Goal: Task Accomplishment & Management: Manage account settings

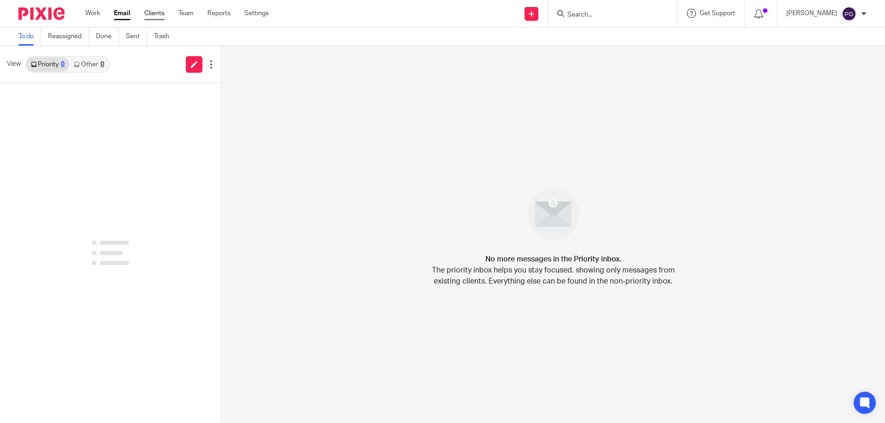
click at [156, 13] on link "Clients" at bounding box center [154, 13] width 20 height 9
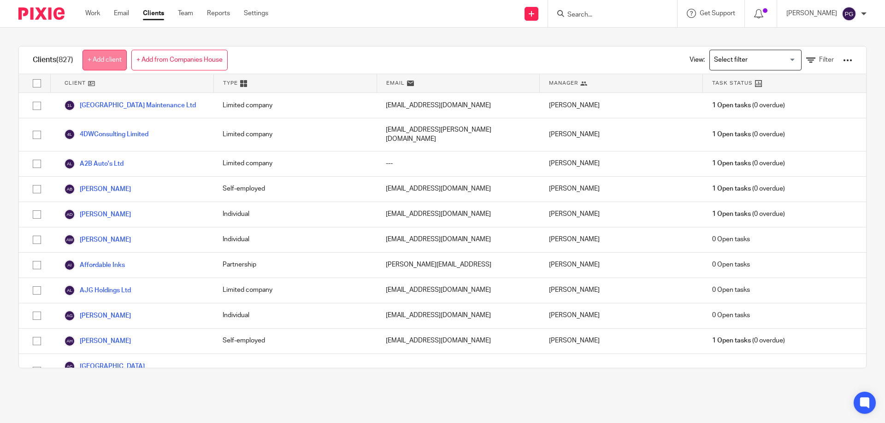
click at [117, 55] on link "+ Add client" at bounding box center [104, 60] width 44 height 21
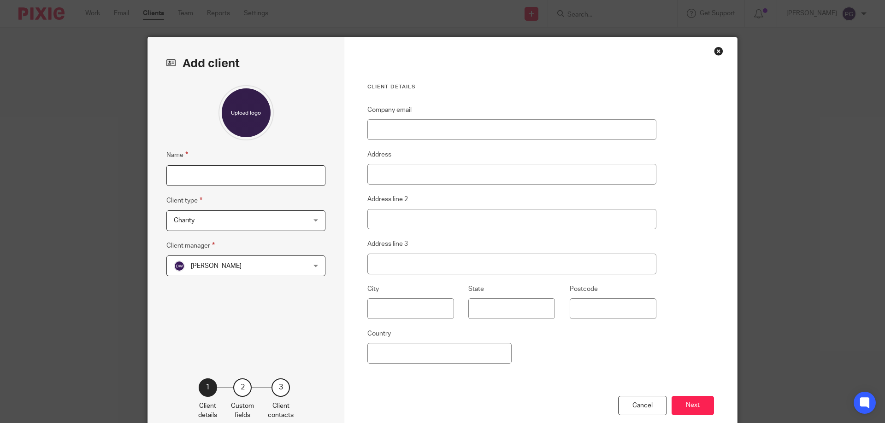
click at [261, 182] on input "Name" at bounding box center [245, 175] width 159 height 21
click at [253, 225] on span "Charity" at bounding box center [234, 220] width 121 height 19
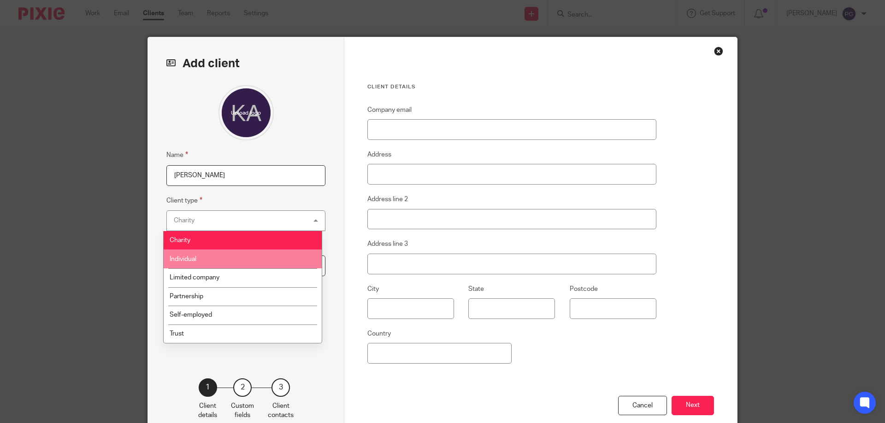
click at [230, 256] on li "Individual" at bounding box center [243, 259] width 158 height 19
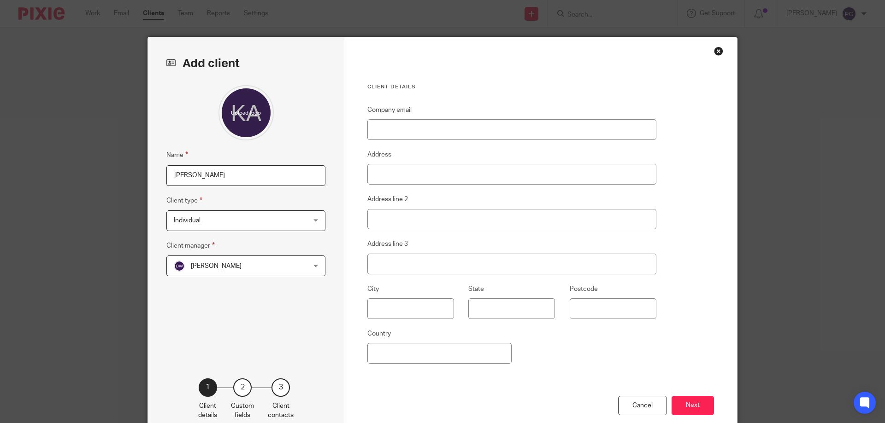
drag, startPoint x: 239, startPoint y: 182, endPoint x: 95, endPoint y: 183, distance: 143.8
click at [95, 183] on div "Add client Name Kay Client type Individual Individual Charity Individual Limite…" at bounding box center [442, 211] width 885 height 423
paste input "Morgan Harrison-Lee"
click at [167, 177] on input "Morgan Harrison-Lee" at bounding box center [245, 175] width 159 height 21
paste input "Elizabeth"
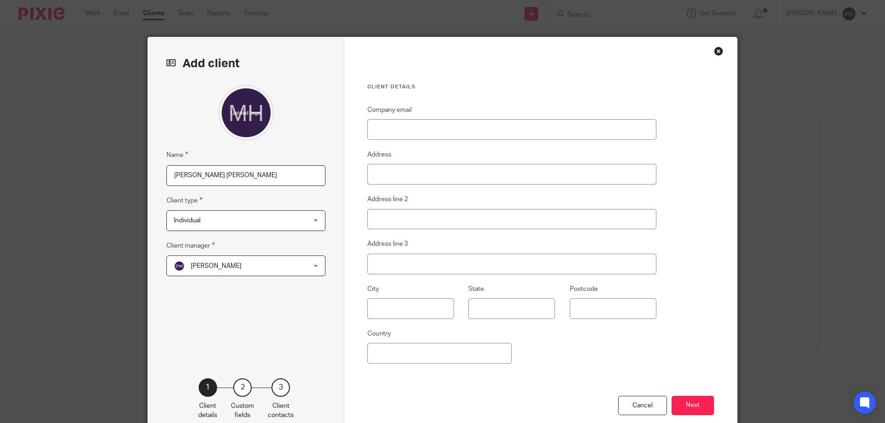
type input "Elizabeth Kay Morgan Harrison-Lee"
click at [297, 268] on div "Dominic Watkins Dominic Watkins" at bounding box center [245, 266] width 159 height 21
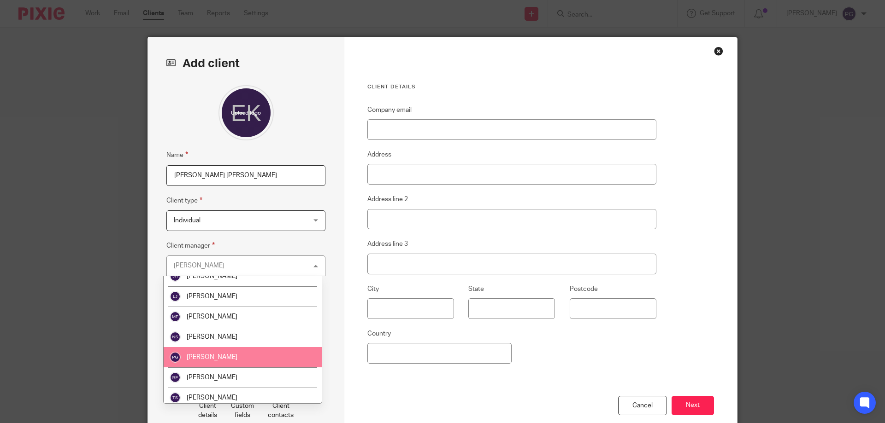
scroll to position [92, 0]
click at [223, 354] on li "[PERSON_NAME]" at bounding box center [243, 357] width 158 height 20
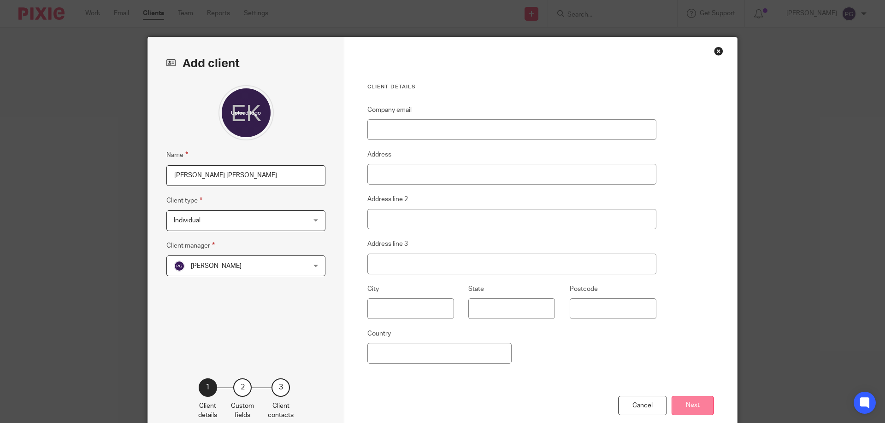
click at [698, 404] on button "Next" at bounding box center [692, 406] width 42 height 20
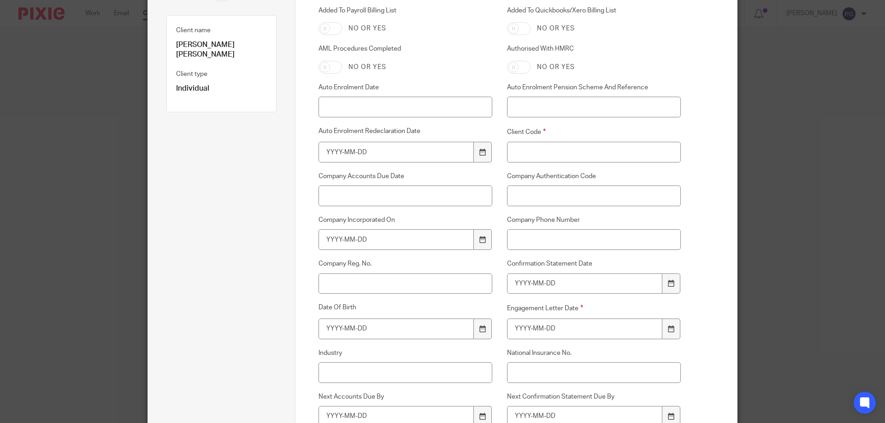
scroll to position [138, 0]
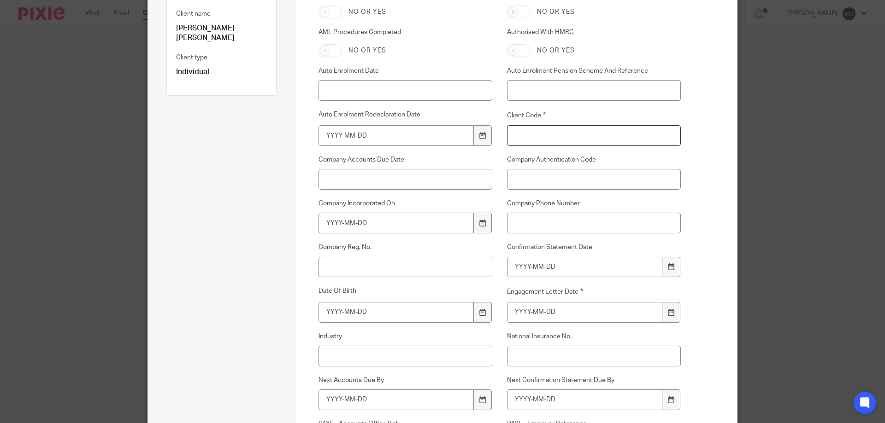
click at [542, 135] on input "Client Code" at bounding box center [594, 135] width 174 height 21
type input "M086"
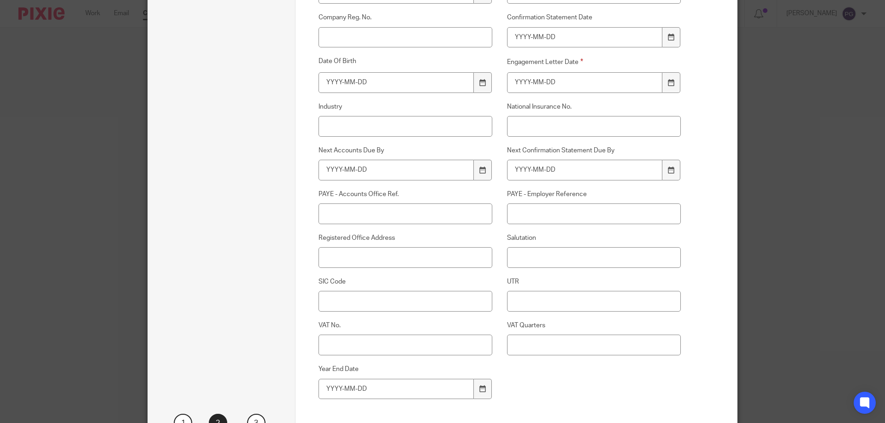
scroll to position [369, 0]
click at [535, 257] on input "Salutation" at bounding box center [594, 257] width 174 height 21
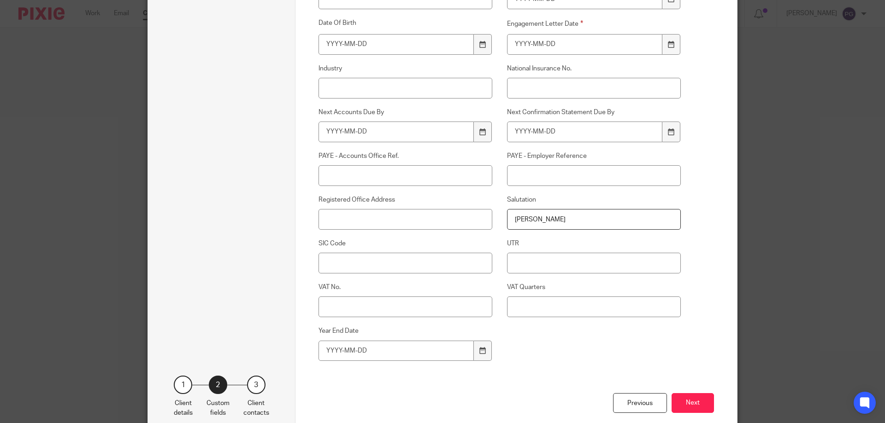
scroll to position [457, 0]
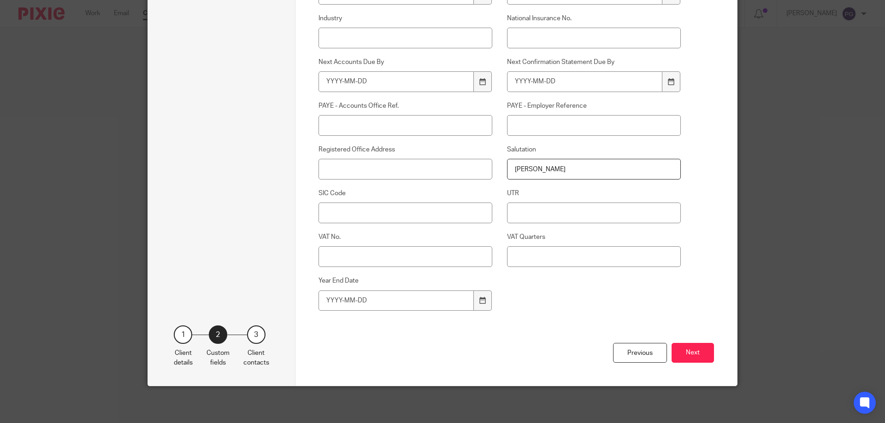
type input "Kay"
click at [692, 359] on button "Next" at bounding box center [692, 353] width 42 height 20
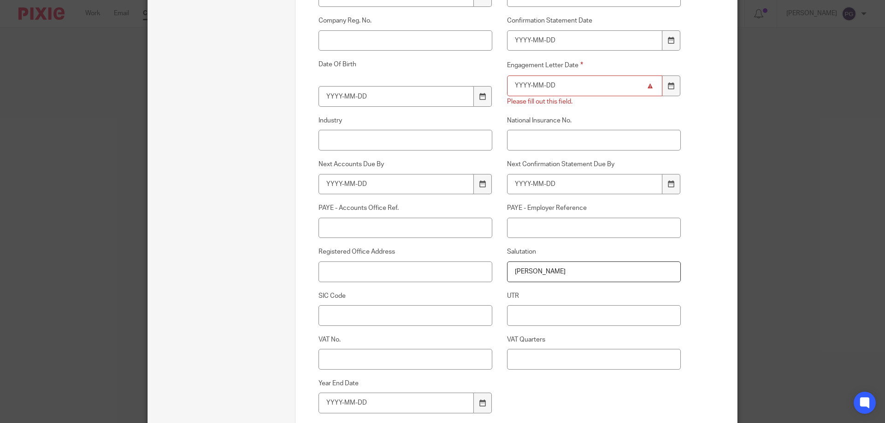
scroll to position [365, 0]
click at [668, 89] on icon at bounding box center [671, 86] width 7 height 7
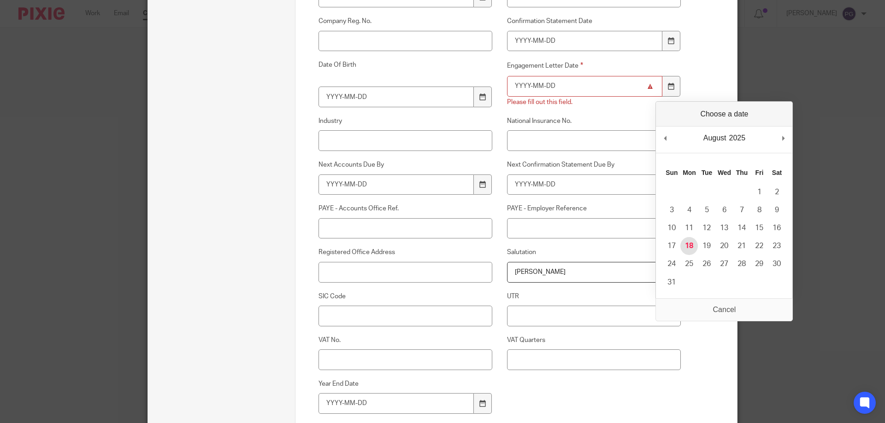
type input "2025-08-18"
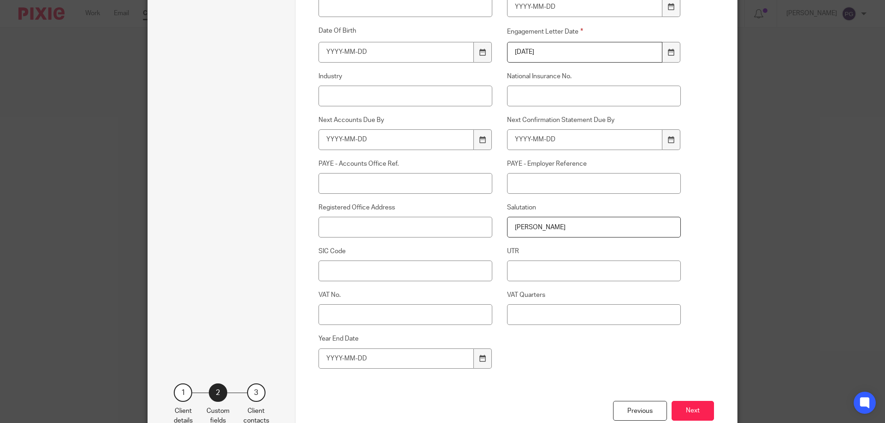
scroll to position [457, 0]
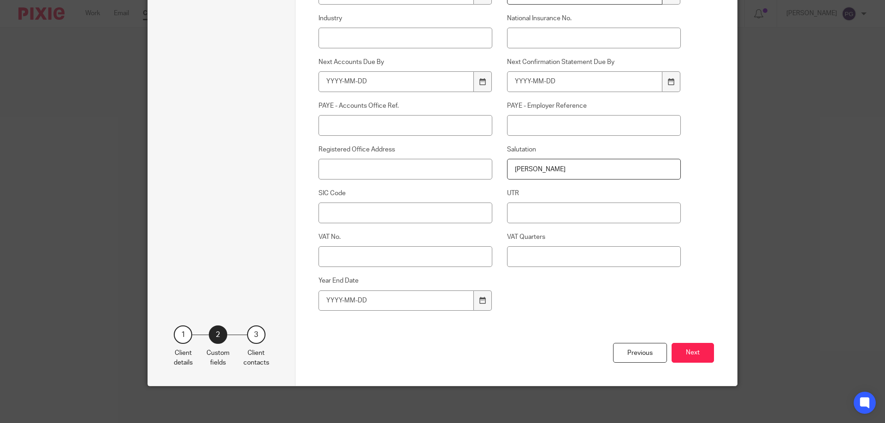
click at [693, 359] on button "Next" at bounding box center [692, 353] width 42 height 20
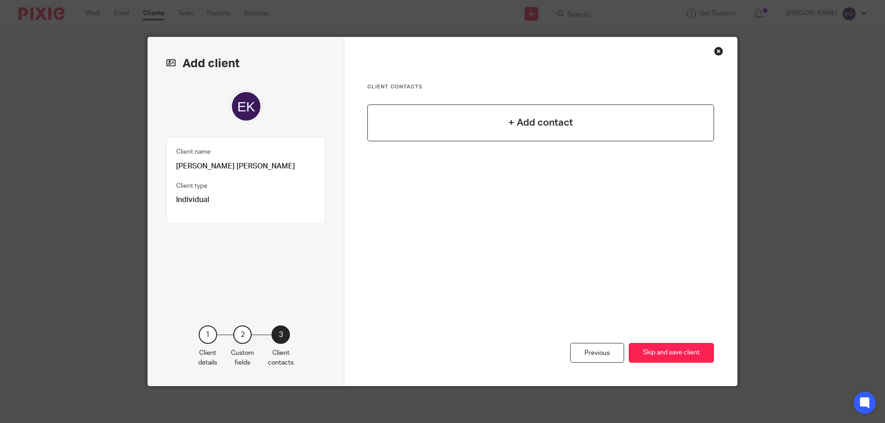
click at [464, 133] on div "+ Add contact" at bounding box center [540, 123] width 347 height 37
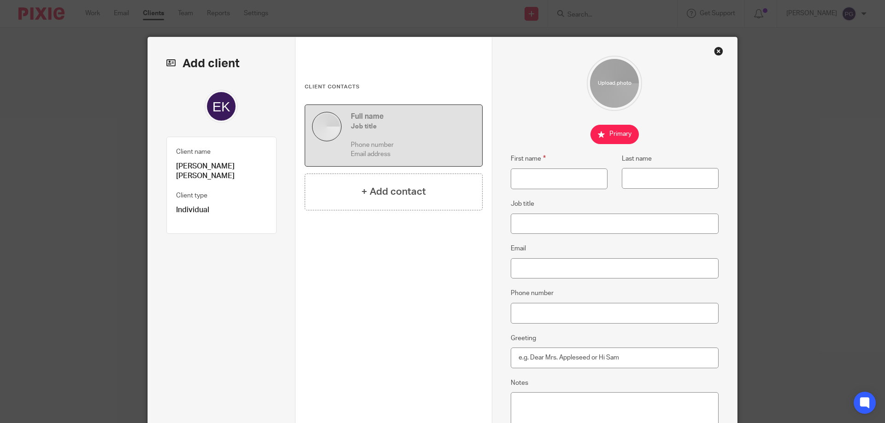
click at [507, 181] on fieldset "First name" at bounding box center [551, 171] width 111 height 36
click at [531, 181] on input "First name" at bounding box center [559, 179] width 97 height 21
type input "Kay"
type input "Morgan-Harrisson Less"
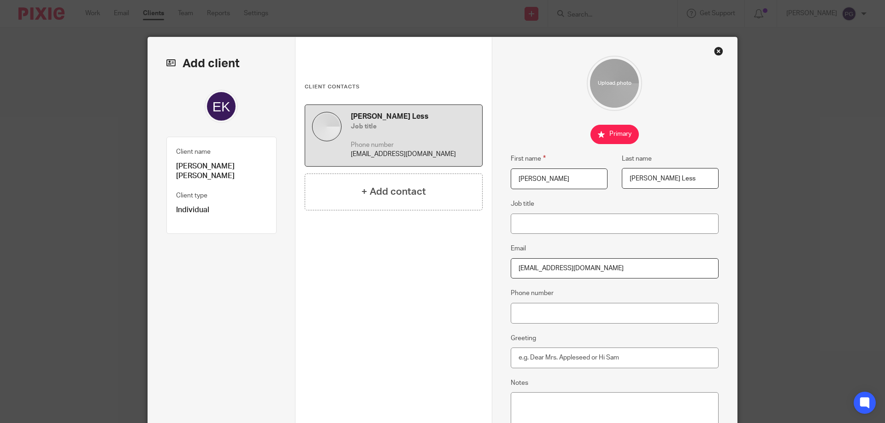
type input "kay124@icloud.com"
paste input "07511 558669"
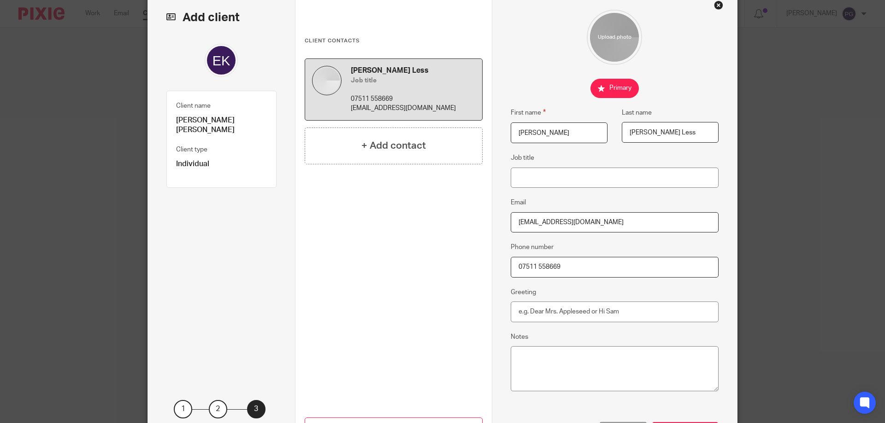
type input "07511 558669"
click at [566, 313] on input "Greeting" at bounding box center [615, 312] width 208 height 21
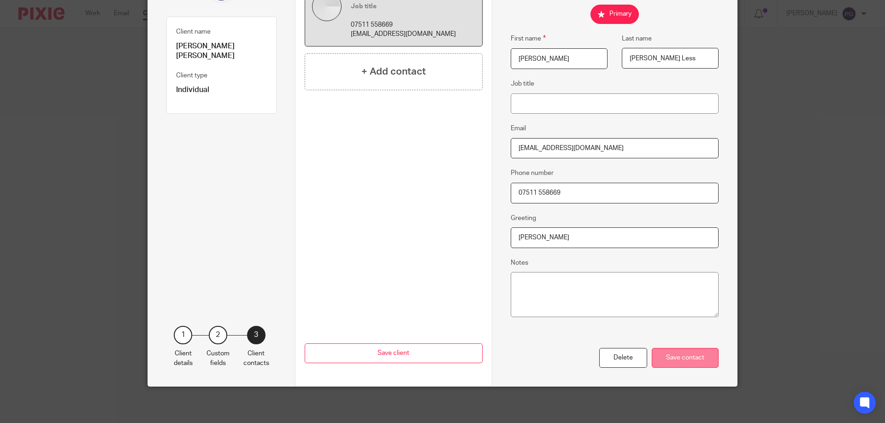
scroll to position [121, 0]
type input "Kay"
click at [693, 359] on div "Save contact" at bounding box center [685, 358] width 67 height 20
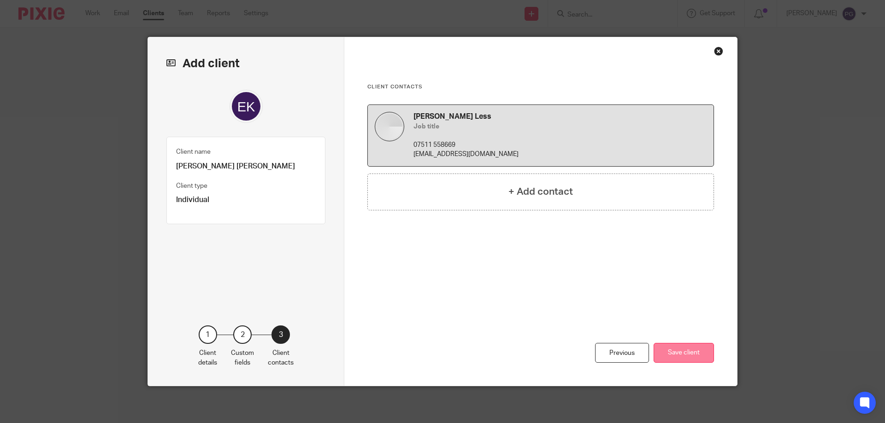
scroll to position [0, 0]
click at [674, 355] on button "Save client" at bounding box center [683, 353] width 60 height 20
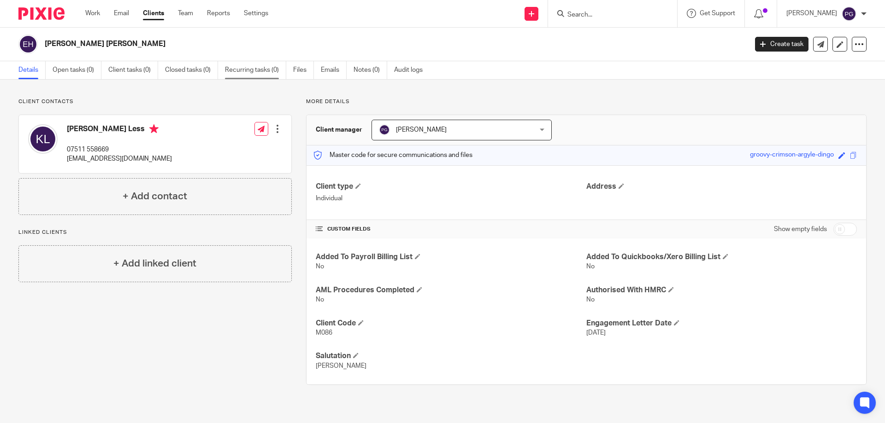
click at [237, 70] on link "Recurring tasks (0)" at bounding box center [255, 70] width 61 height 18
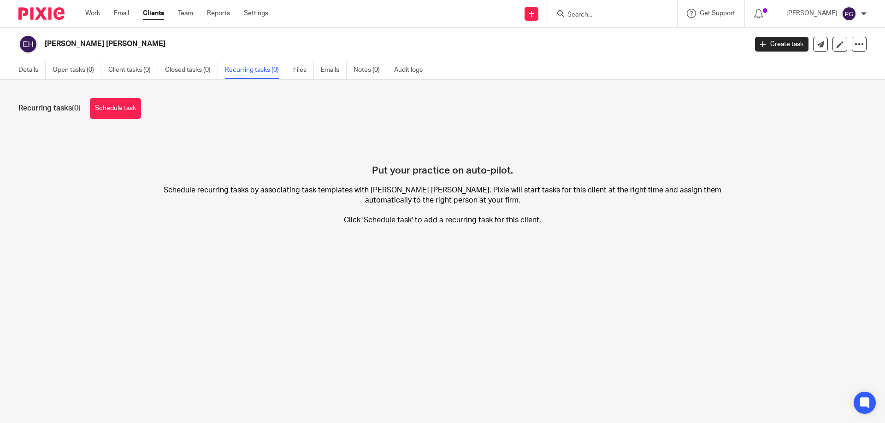
click at [142, 97] on div "Recurring tasks (0) Schedule task Put your practice on auto-pilot. Schedule rec…" at bounding box center [442, 169] width 885 height 178
click at [116, 110] on link "Schedule task" at bounding box center [115, 108] width 51 height 21
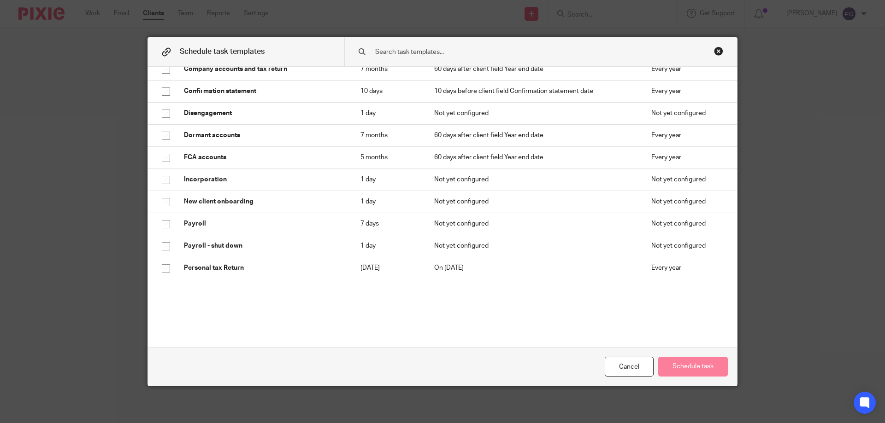
scroll to position [276, 0]
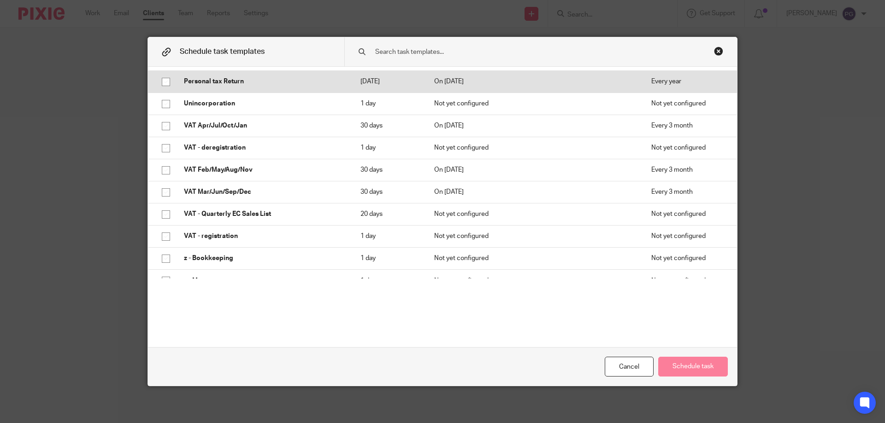
click at [165, 82] on input "checkbox" at bounding box center [166, 82] width 18 height 18
checkbox input "true"
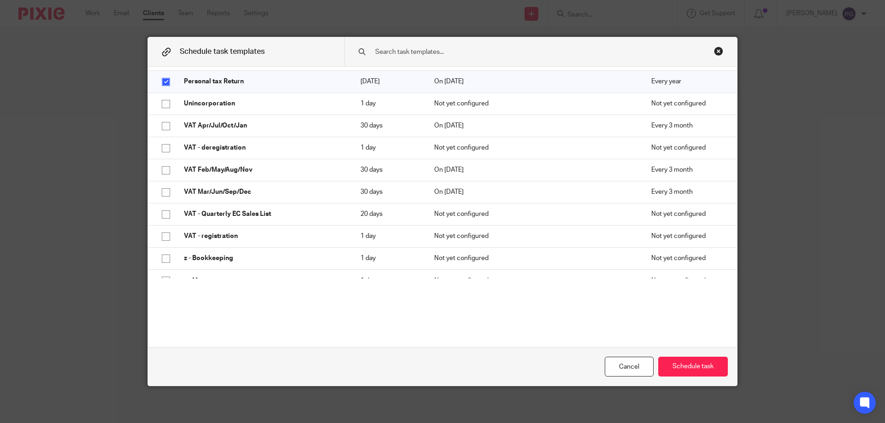
click at [694, 356] on div "Cancel Schedule task" at bounding box center [442, 366] width 589 height 39
click at [694, 361] on button "Schedule task" at bounding box center [693, 367] width 70 height 20
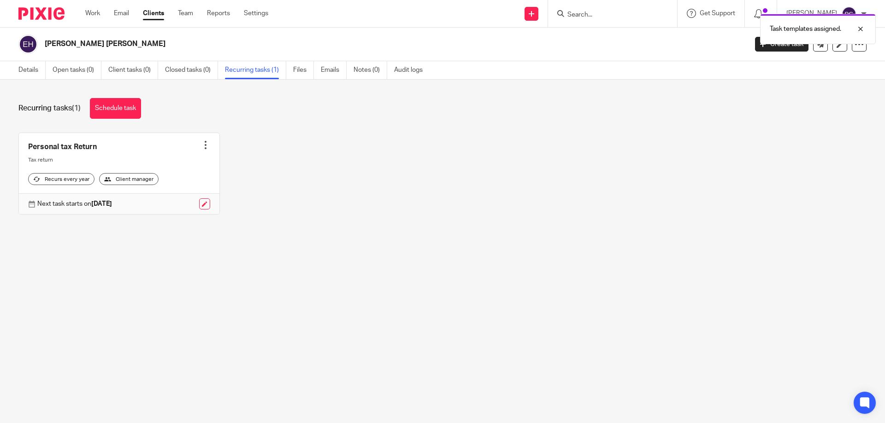
click at [204, 146] on div at bounding box center [205, 145] width 9 height 9
click at [178, 161] on link "Create task" at bounding box center [168, 165] width 74 height 13
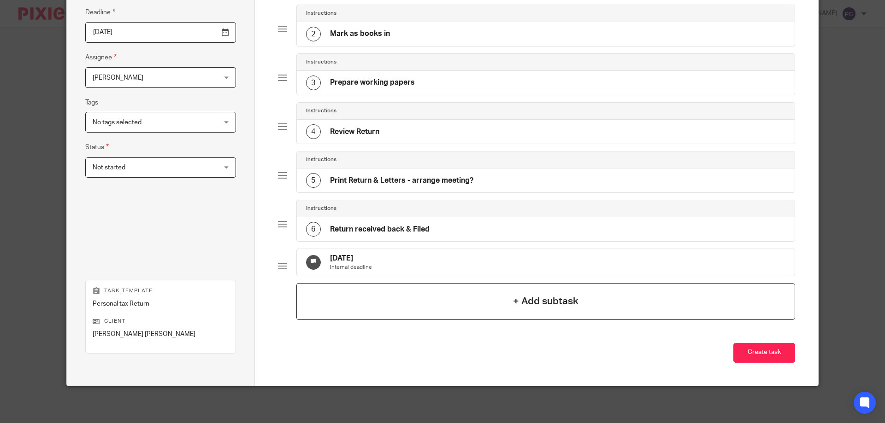
scroll to position [136, 0]
click at [756, 355] on button "Create task" at bounding box center [764, 353] width 62 height 20
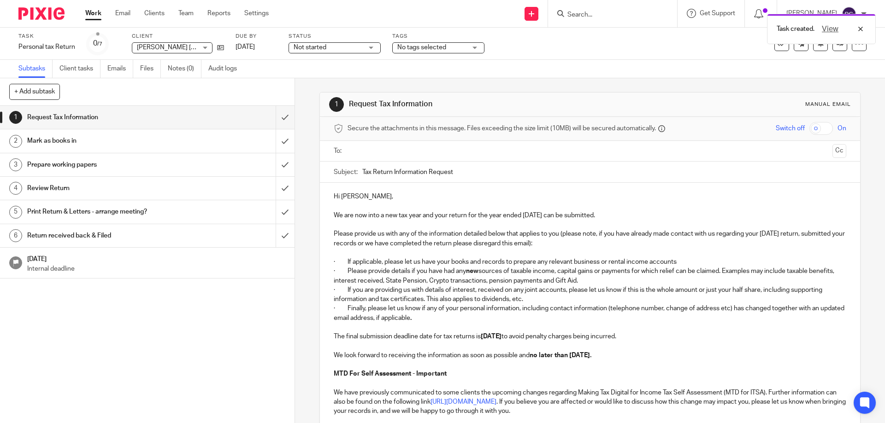
click at [94, 13] on link "Work" at bounding box center [93, 13] width 16 height 9
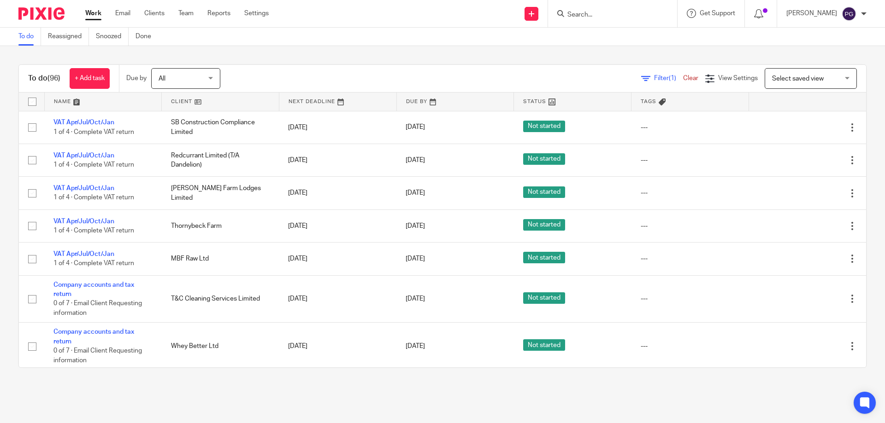
click at [654, 80] on span "Filter (1)" at bounding box center [668, 78] width 29 height 6
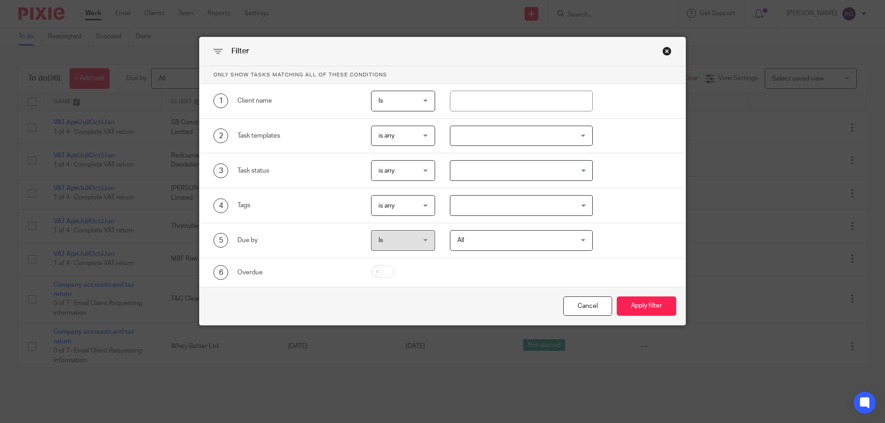
click at [488, 147] on div "2 Task templates is any is any is any is none is_any Disengagement Incorporatio…" at bounding box center [443, 136] width 486 height 35
click at [498, 142] on div at bounding box center [521, 136] width 143 height 21
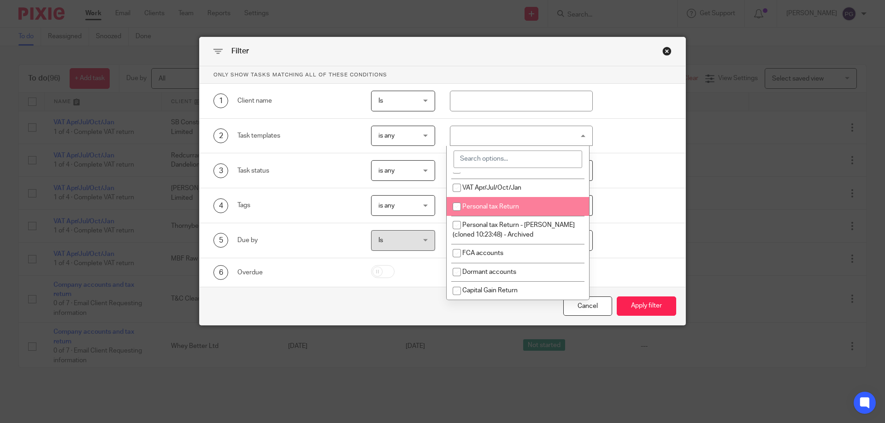
click at [501, 204] on span "Personal tax Return" at bounding box center [490, 207] width 57 height 6
checkbox input "true"
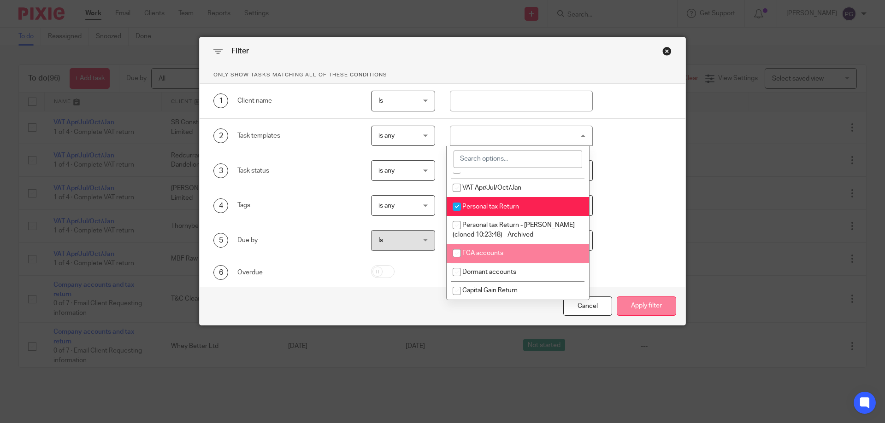
click at [662, 301] on button "Apply filter" at bounding box center [646, 307] width 59 height 20
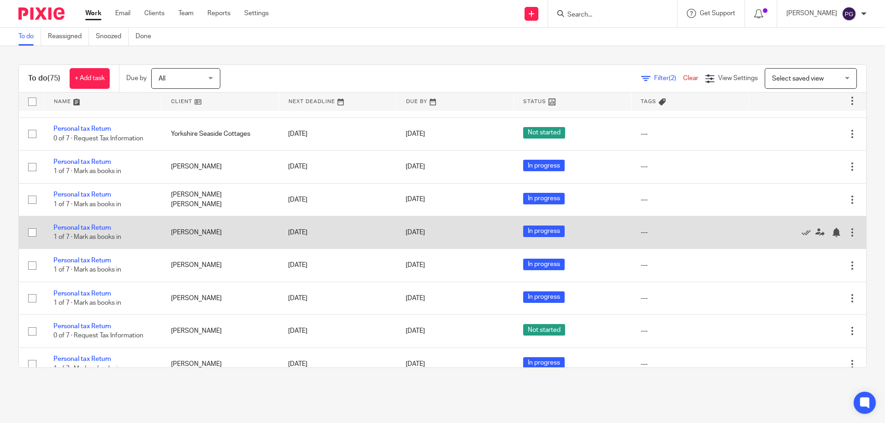
scroll to position [783, 0]
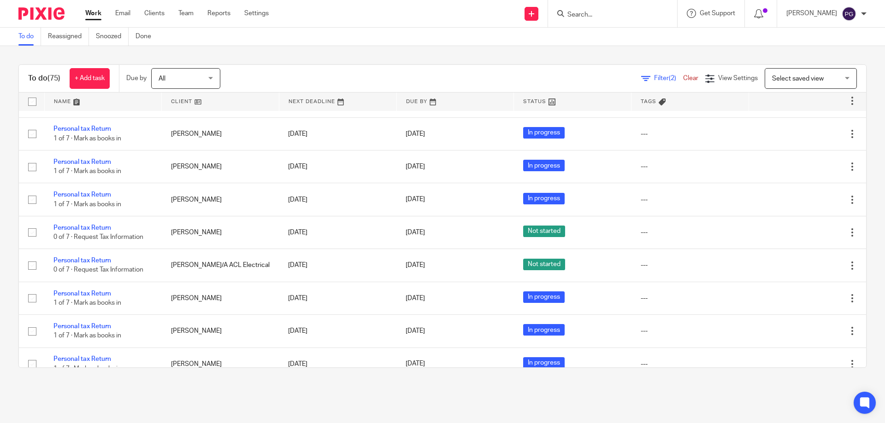
click at [172, 102] on link at bounding box center [220, 102] width 117 height 18
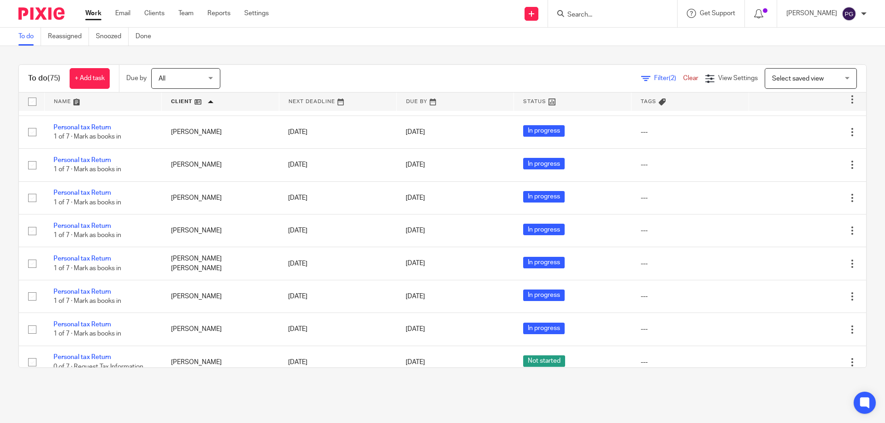
scroll to position [92, 0]
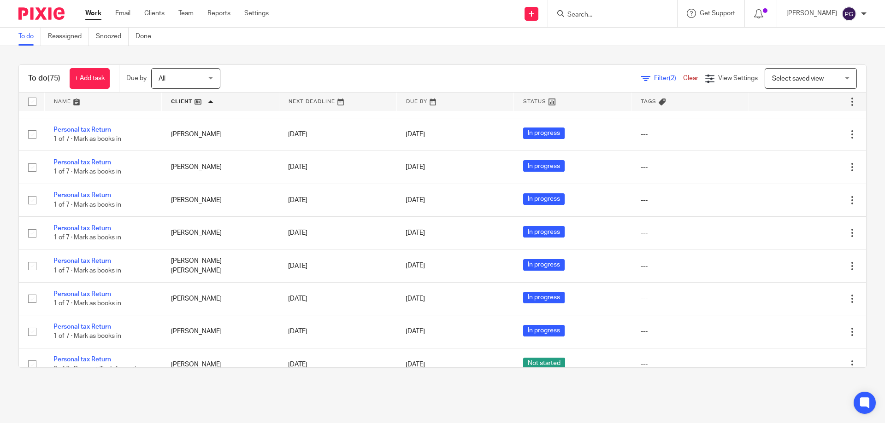
click at [602, 12] on input "Search" at bounding box center [607, 15] width 83 height 8
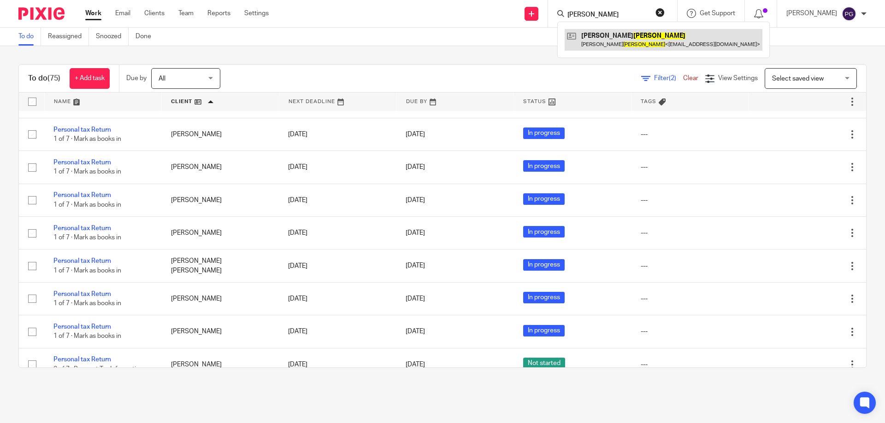
type input "clarkson"
click at [635, 42] on link at bounding box center [663, 39] width 198 height 21
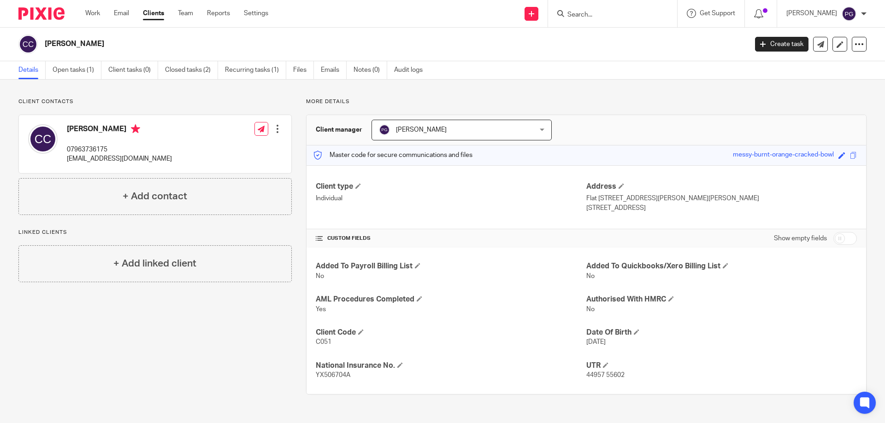
drag, startPoint x: 100, startPoint y: 139, endPoint x: 108, endPoint y: 141, distance: 8.0
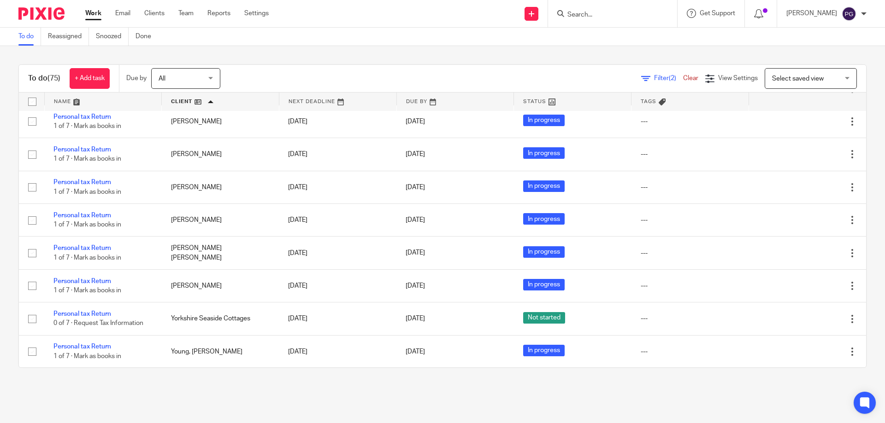
scroll to position [2211, 0]
drag, startPoint x: 852, startPoint y: 350, endPoint x: 850, endPoint y: 344, distance: 5.8
click at [850, 344] on div "To do (75) + Add task Due by All All Today Tomorrow This week Next week This mo…" at bounding box center [442, 217] width 848 height 304
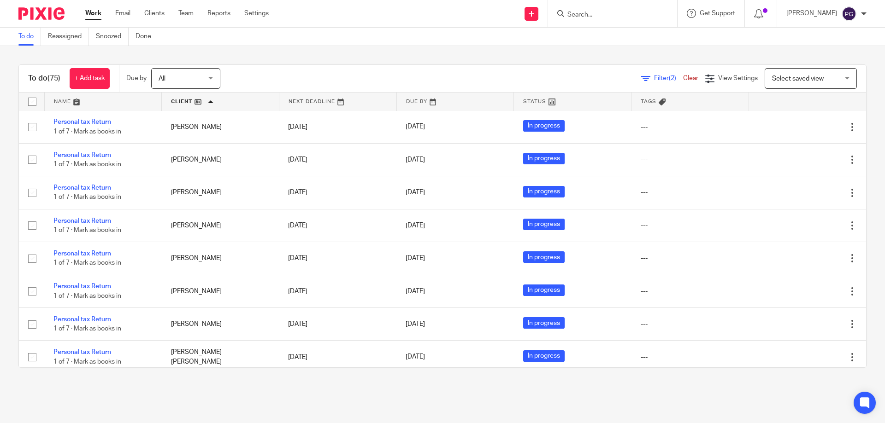
scroll to position [0, 0]
click at [601, 14] on input "Search" at bounding box center [607, 15] width 83 height 8
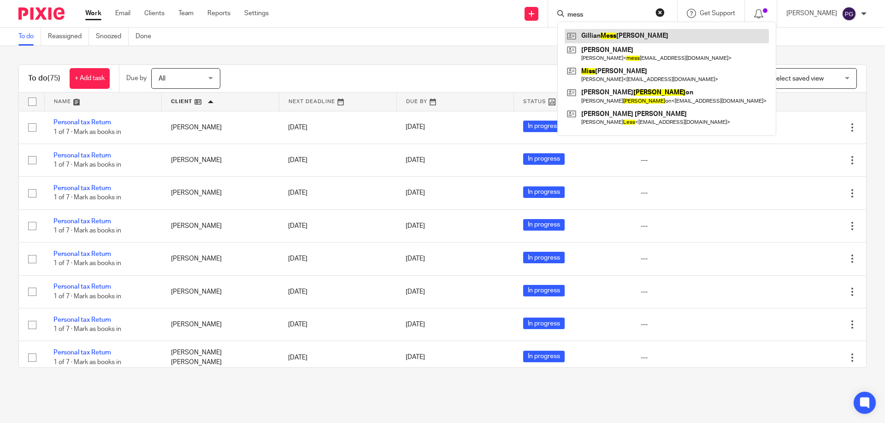
type input "mess"
click at [601, 38] on link at bounding box center [666, 36] width 204 height 14
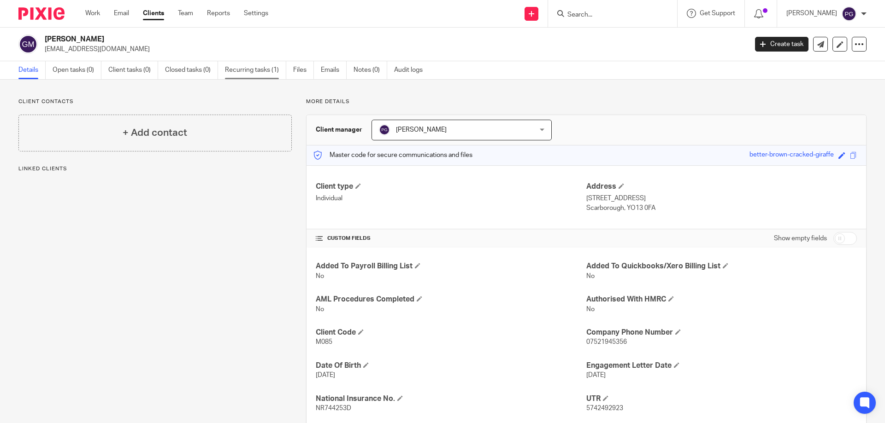
click at [259, 75] on link "Recurring tasks (1)" at bounding box center [255, 70] width 61 height 18
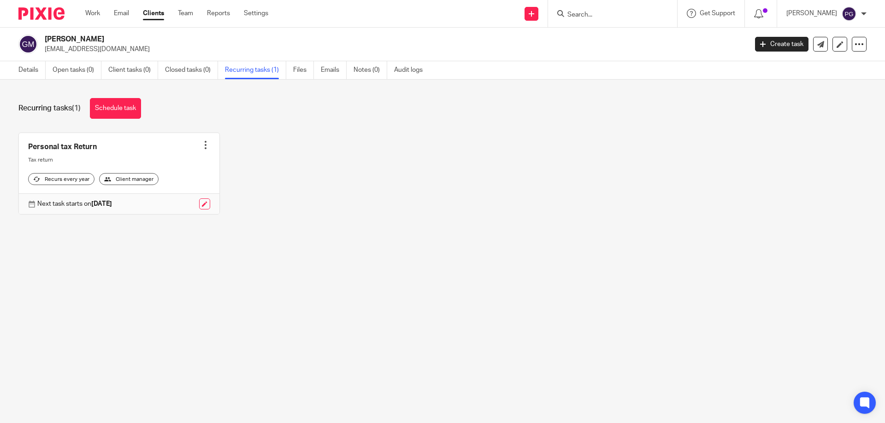
click at [207, 148] on link at bounding box center [119, 174] width 200 height 82
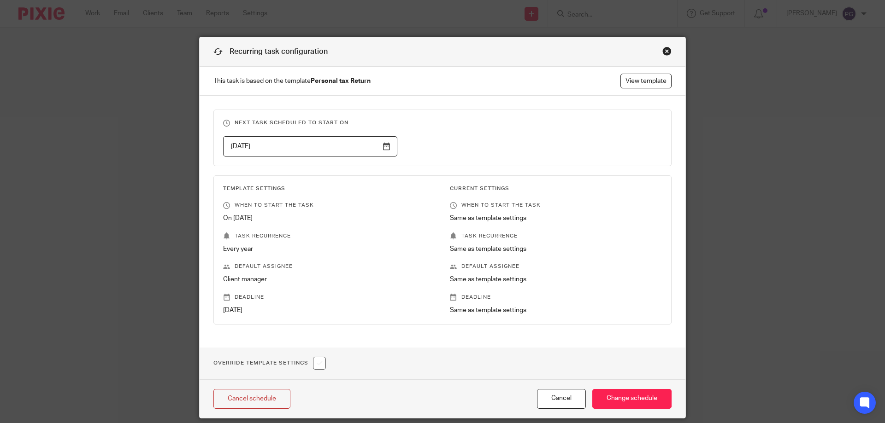
click at [663, 53] on div "Close this dialog window" at bounding box center [666, 51] width 9 height 9
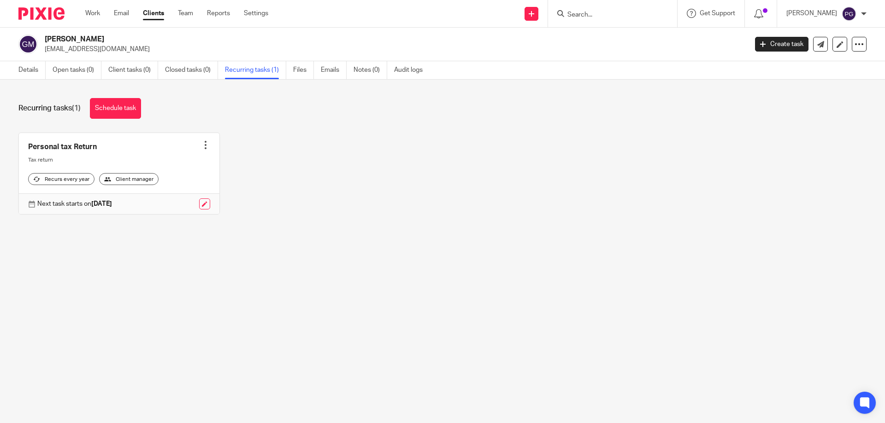
click at [201, 146] on div at bounding box center [205, 145] width 9 height 9
click at [266, 149] on div "Personal tax Return Create task Clone template Recalculate schedule Cancel sche…" at bounding box center [435, 181] width 862 height 96
click at [604, 17] on input "Search" at bounding box center [607, 15] width 83 height 8
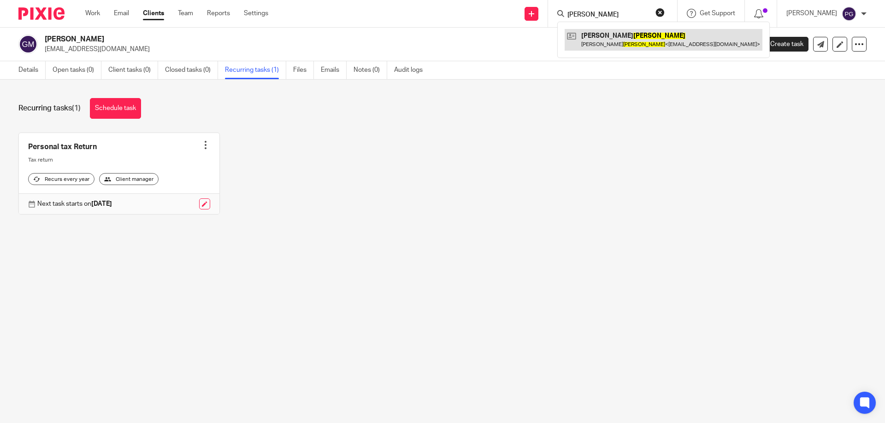
type input "[PERSON_NAME]"
click at [647, 35] on link at bounding box center [663, 39] width 198 height 21
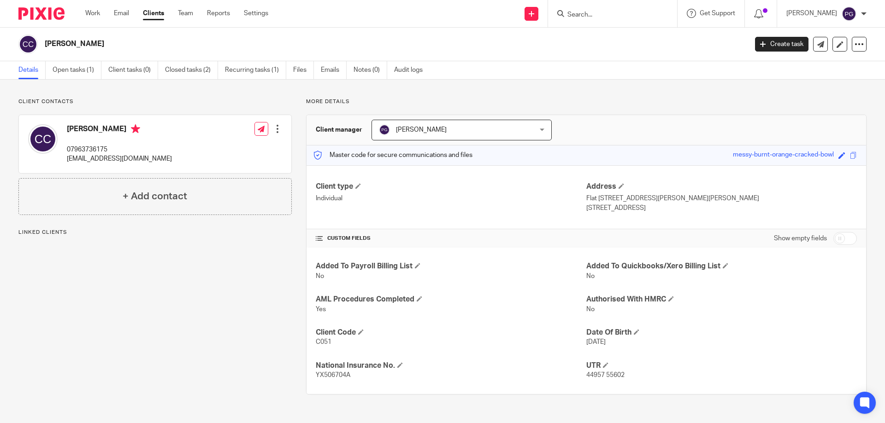
click at [78, 72] on link "Open tasks (1)" at bounding box center [77, 70] width 49 height 18
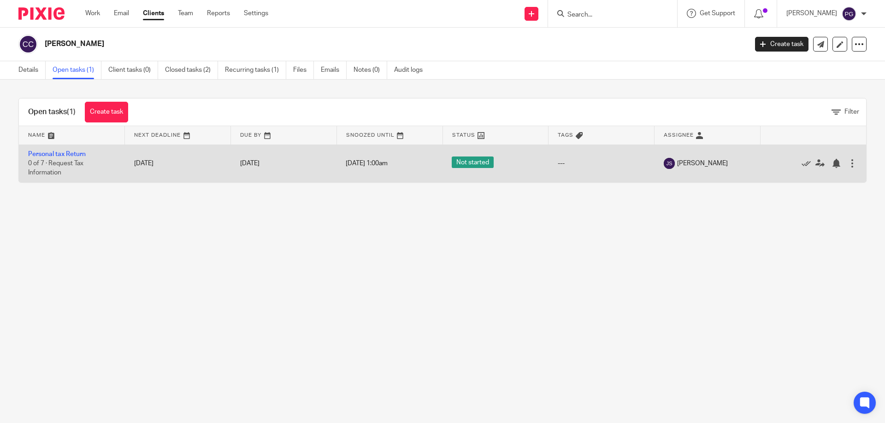
click at [641, 166] on td "---" at bounding box center [601, 164] width 106 height 38
click at [691, 162] on span "[PERSON_NAME]" at bounding box center [702, 163] width 51 height 9
click at [847, 160] on div at bounding box center [851, 163] width 9 height 9
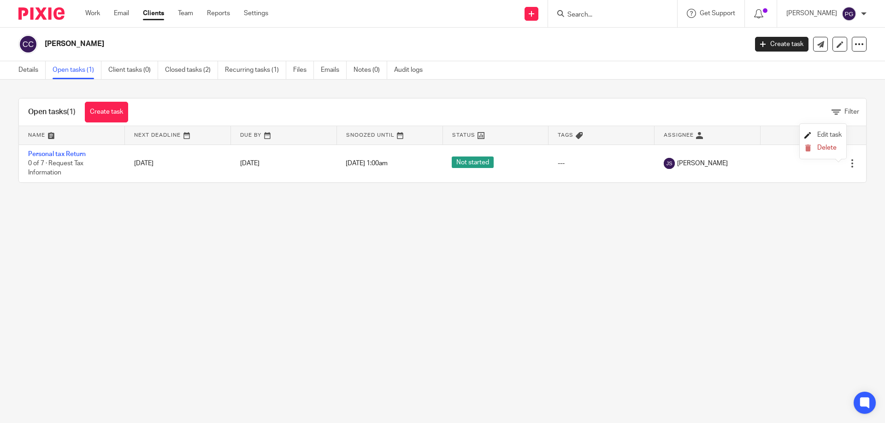
click at [829, 137] on span "Edit task" at bounding box center [829, 135] width 24 height 6
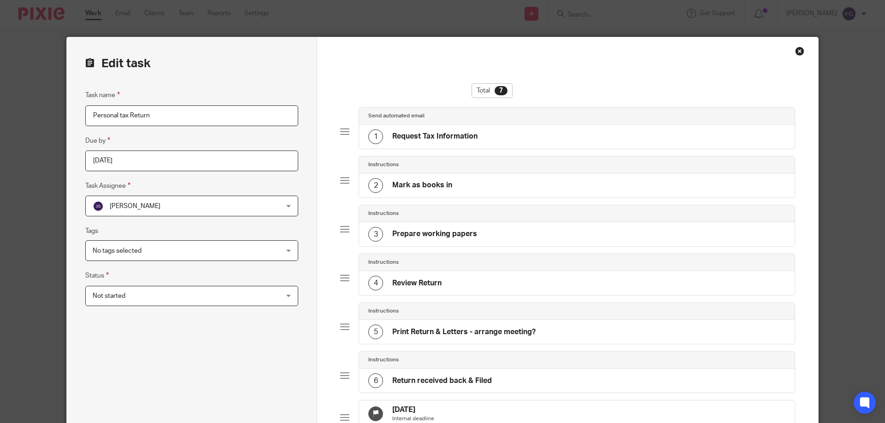
click at [221, 206] on span "John Suddaby" at bounding box center [175, 205] width 164 height 19
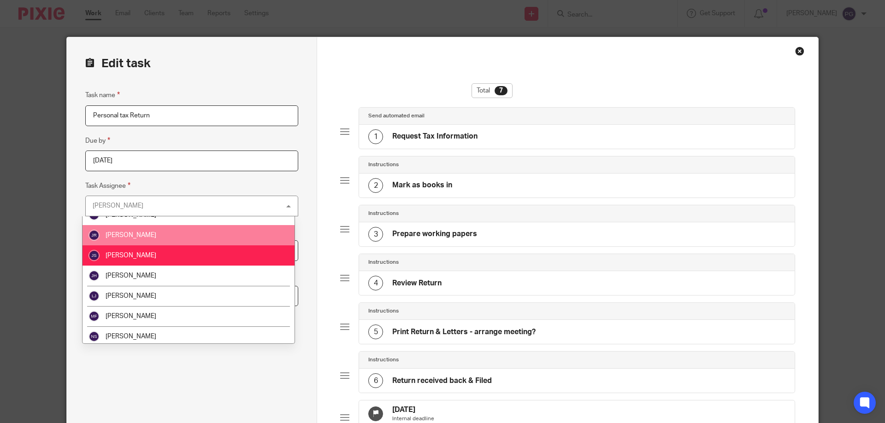
scroll to position [92, 0]
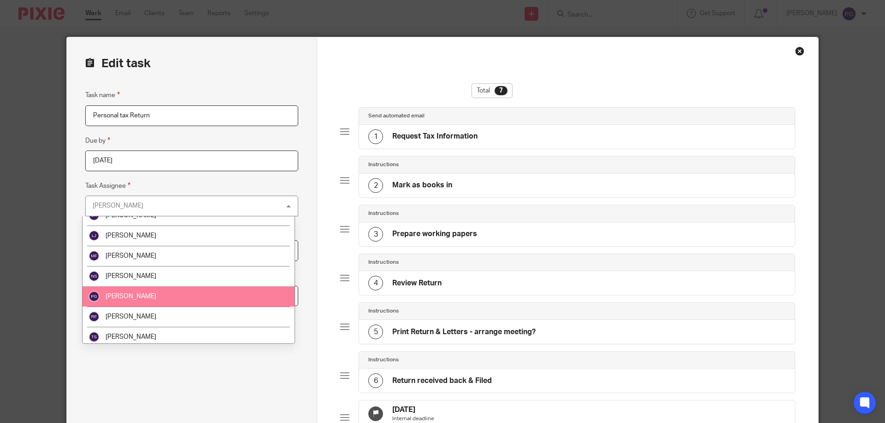
click at [133, 295] on span "[PERSON_NAME]" at bounding box center [131, 297] width 51 height 6
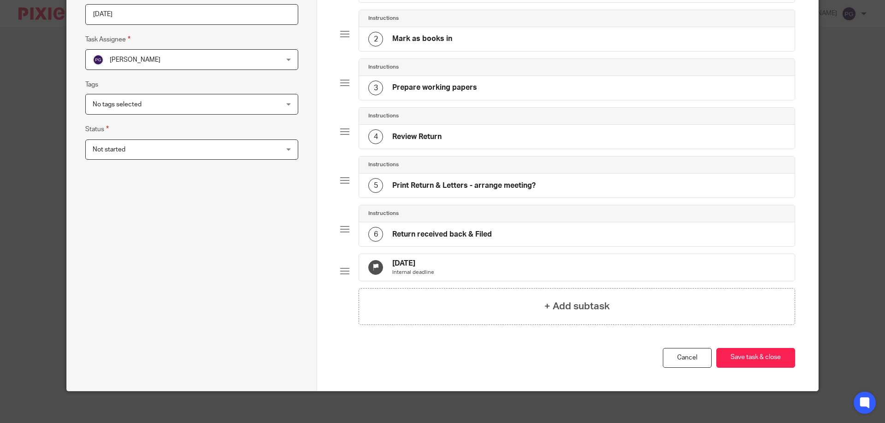
scroll to position [159, 0]
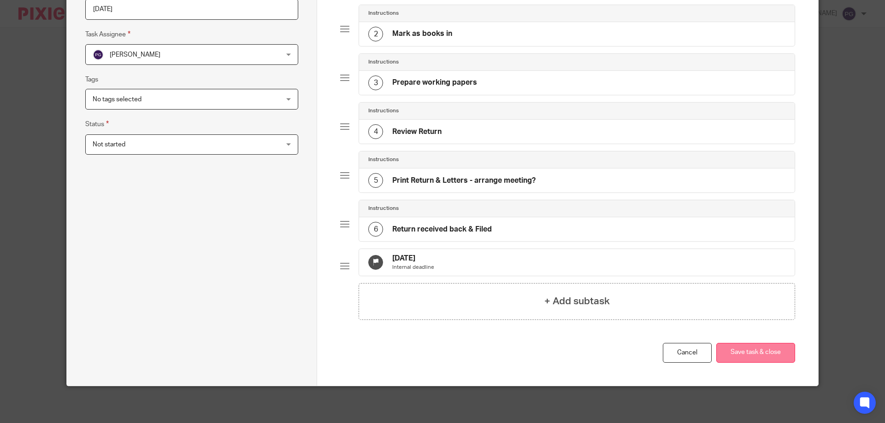
click at [754, 348] on button "Save task & close" at bounding box center [755, 353] width 79 height 20
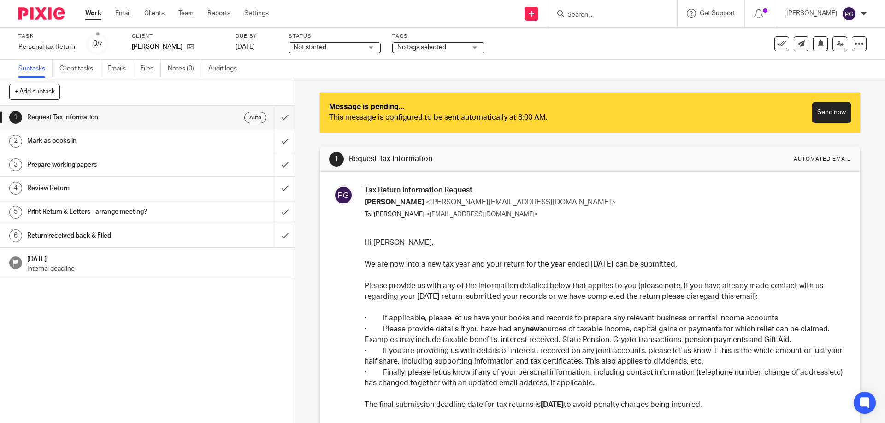
click at [211, 112] on div "Auto" at bounding box center [227, 118] width 80 height 12
click at [615, 17] on input "Search" at bounding box center [607, 15] width 83 height 8
type input "dra[per"
click at [592, 38] on link at bounding box center [625, 36] width 123 height 14
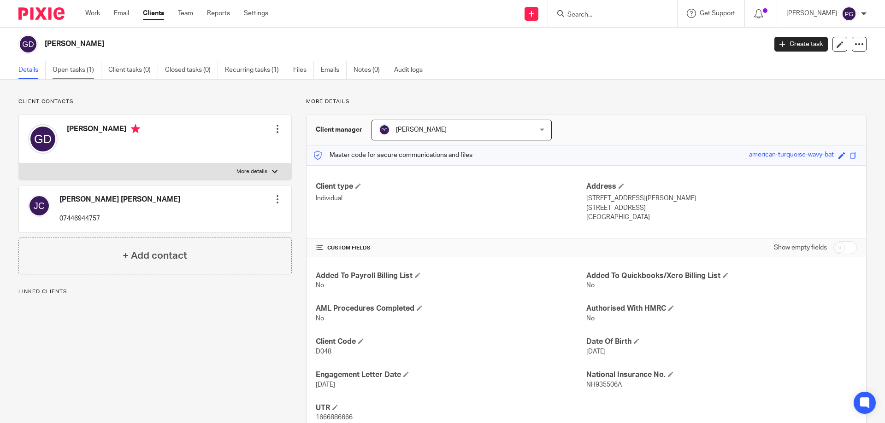
click at [84, 72] on link "Open tasks (1)" at bounding box center [77, 70] width 49 height 18
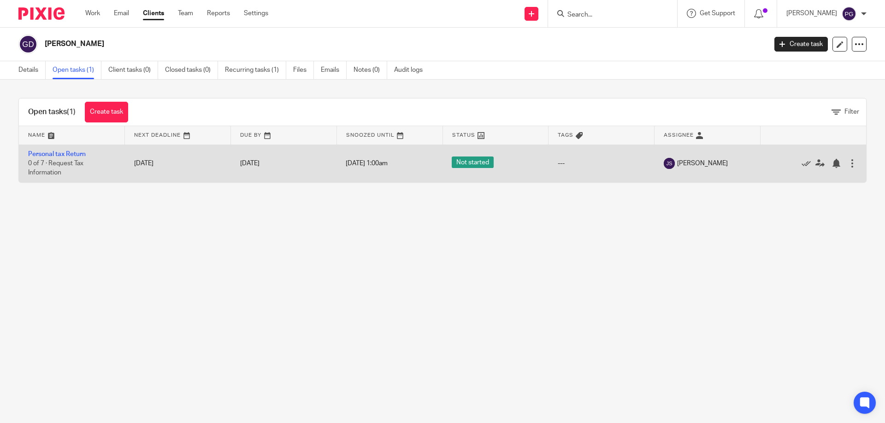
click at [847, 164] on div at bounding box center [851, 163] width 9 height 9
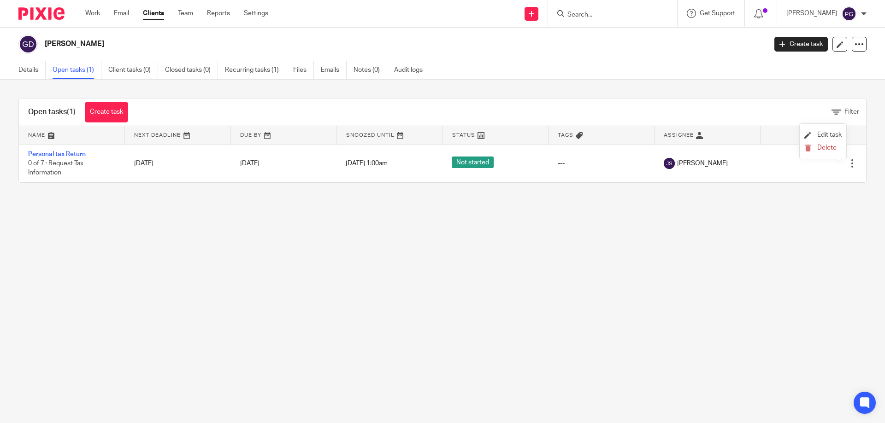
click at [819, 140] on li "Edit task" at bounding box center [822, 136] width 37 height 14
click at [820, 131] on li "Edit task" at bounding box center [822, 136] width 37 height 14
click at [818, 131] on li "Edit task" at bounding box center [822, 136] width 37 height 14
click at [822, 137] on span "Edit task" at bounding box center [829, 135] width 24 height 6
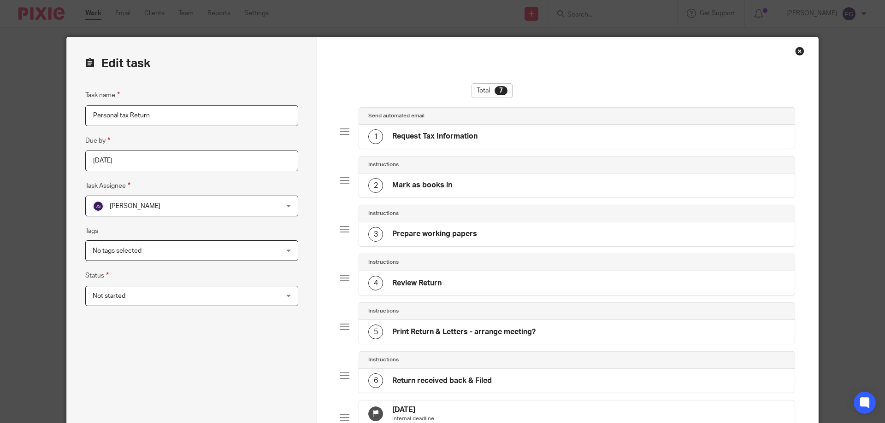
click at [168, 212] on span "[PERSON_NAME]" at bounding box center [175, 205] width 164 height 19
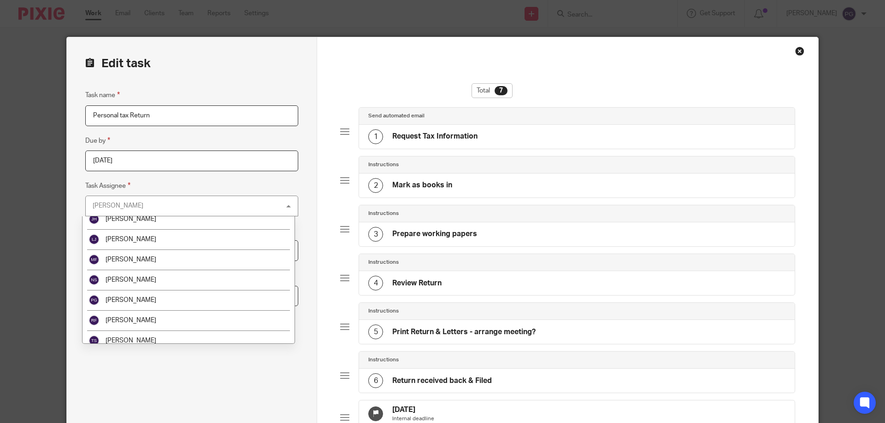
scroll to position [92, 0]
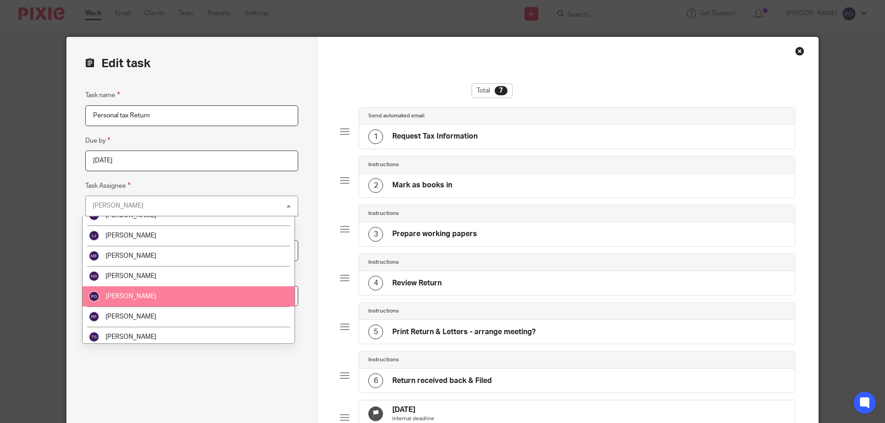
click at [168, 294] on li "[PERSON_NAME]" at bounding box center [188, 297] width 212 height 20
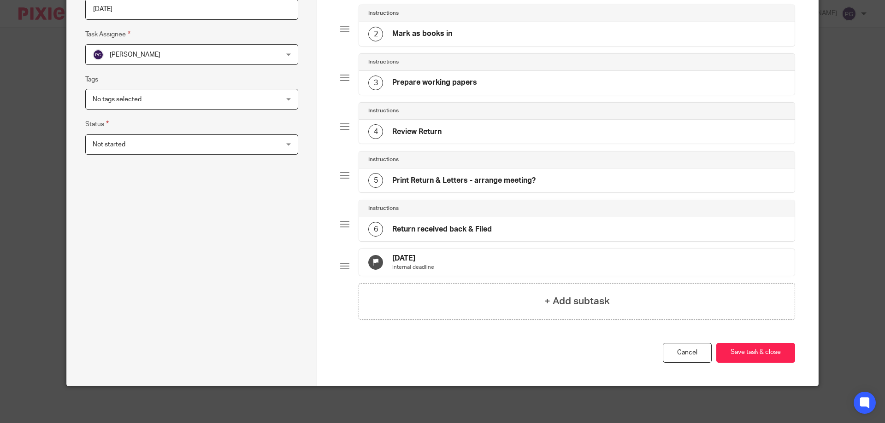
scroll to position [159, 0]
click at [732, 357] on button "Save task & close" at bounding box center [755, 353] width 79 height 20
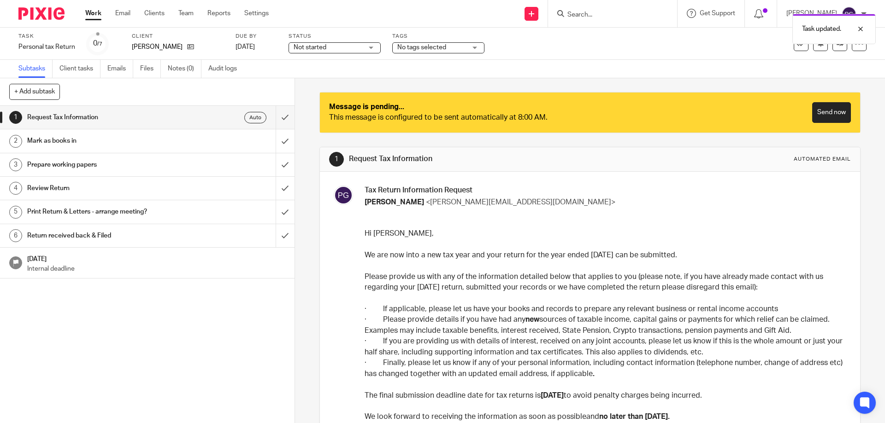
click at [495, 140] on div "Message is pending... This message is configured to be sent automatically at 8:…" at bounding box center [589, 324] width 541 height 492
click at [116, 70] on link "Emails" at bounding box center [120, 69] width 26 height 18
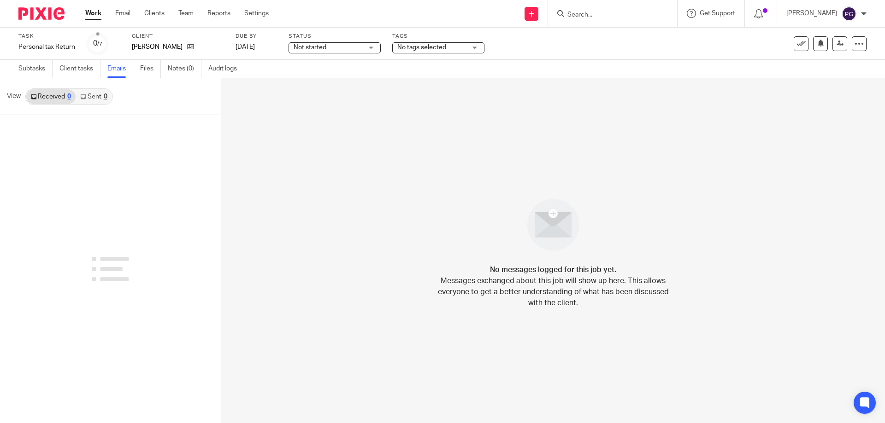
click at [10, 77] on div "Subtasks Client tasks Emails Files Notes (0) Audit logs" at bounding box center [130, 69] width 260 height 18
click at [18, 76] on link "Subtasks" at bounding box center [35, 69] width 34 height 18
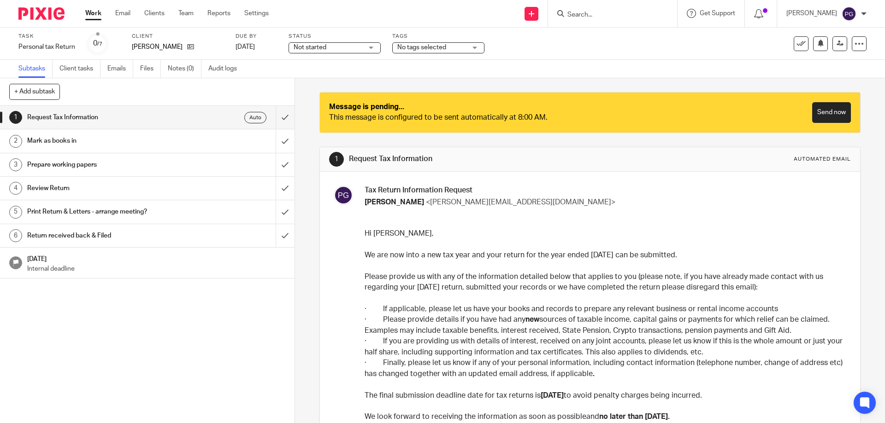
click at [246, 115] on div "Auto" at bounding box center [255, 118] width 22 height 12
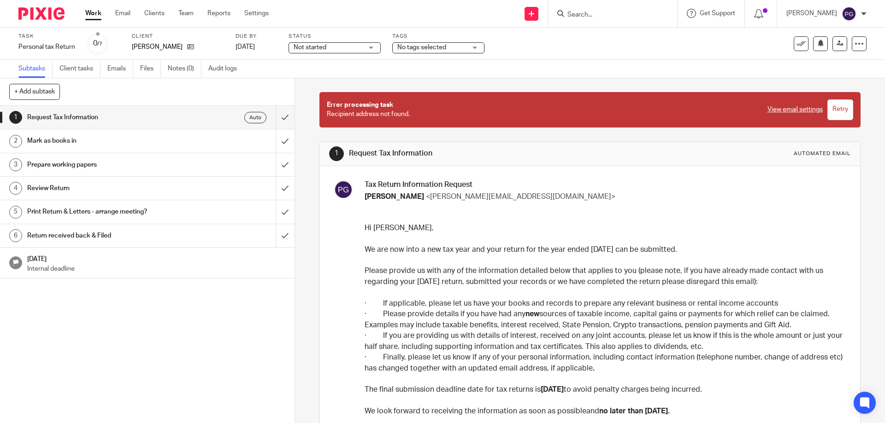
click at [771, 111] on link "View email settings" at bounding box center [794, 109] width 55 height 9
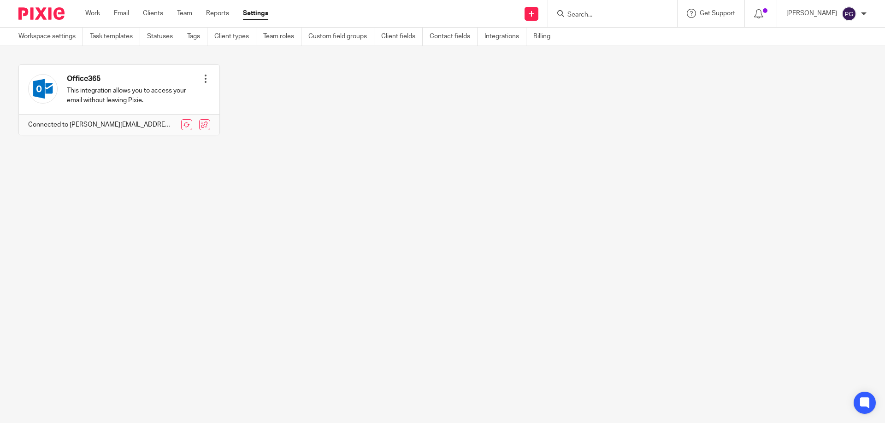
click at [83, 15] on div "Work Email Clients Team Reports Settings Work Email Clients Team Reports Settin…" at bounding box center [179, 13] width 206 height 27
click at [86, 15] on link "Work" at bounding box center [92, 13] width 15 height 9
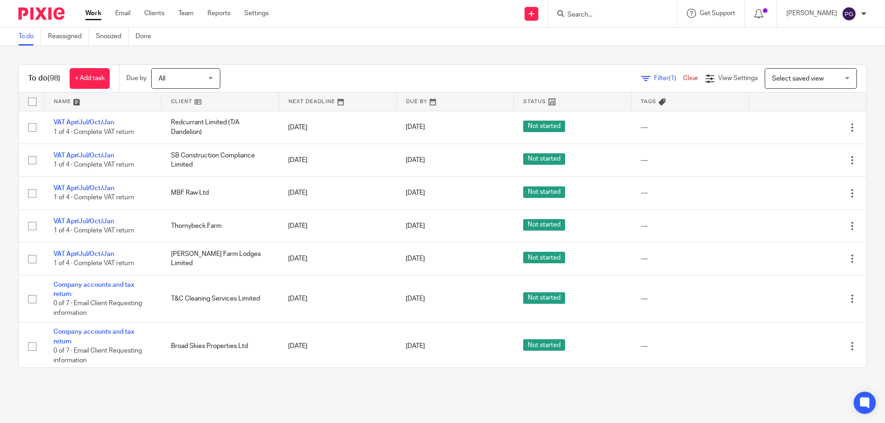
click at [650, 73] on div "Filter (1) Clear View Settings View Settings (1) Filters Clear Save Manage save…" at bounding box center [550, 78] width 629 height 21
click at [654, 76] on span "Filter (1)" at bounding box center [668, 78] width 29 height 6
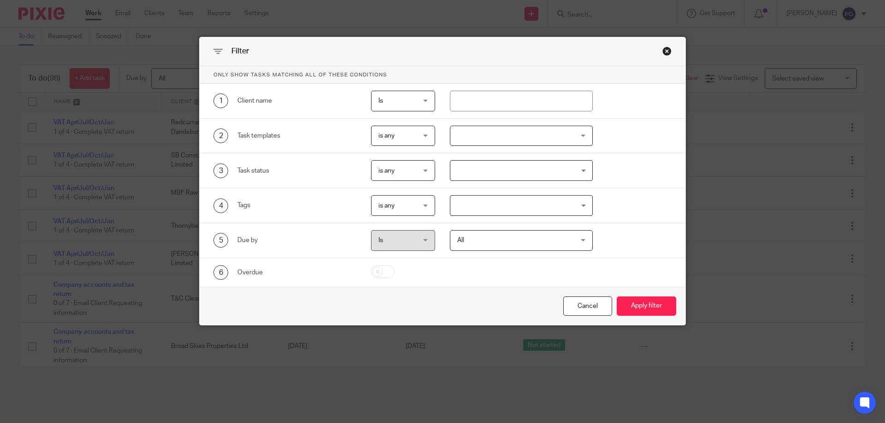
click at [520, 133] on div at bounding box center [521, 136] width 143 height 21
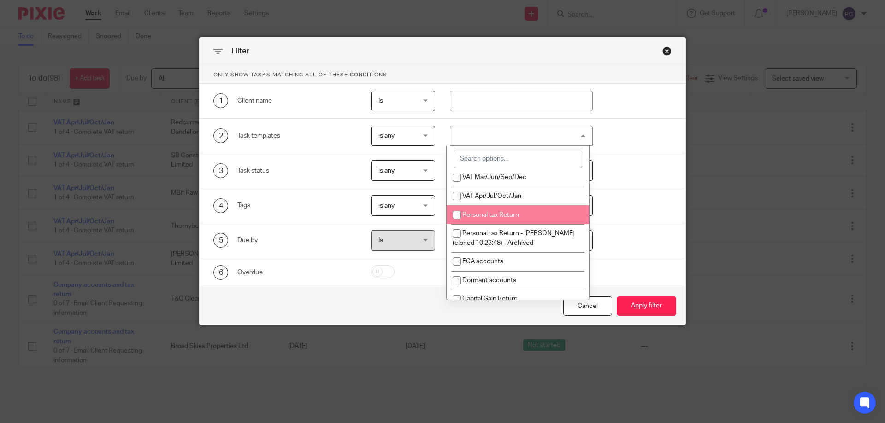
scroll to position [331, 0]
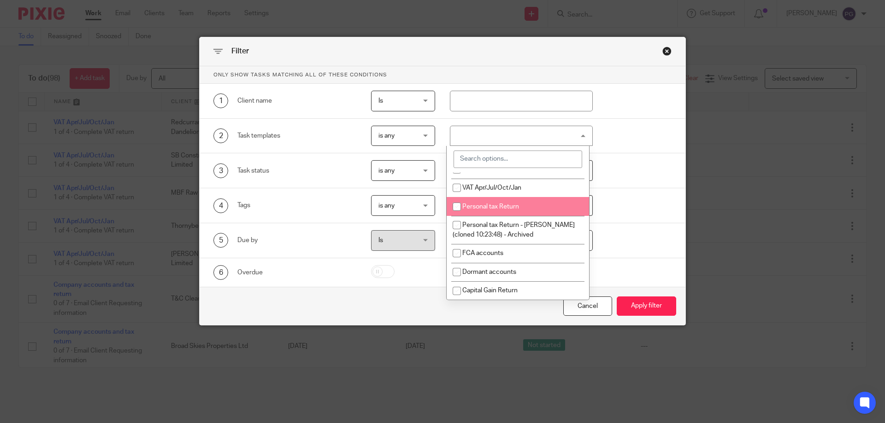
click at [482, 212] on li "Personal tax Return" at bounding box center [518, 206] width 142 height 19
checkbox input "true"
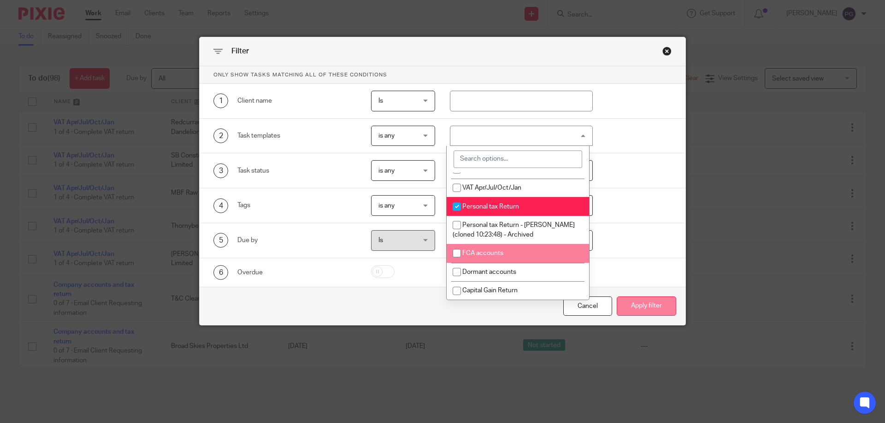
click at [648, 307] on button "Apply filter" at bounding box center [646, 307] width 59 height 20
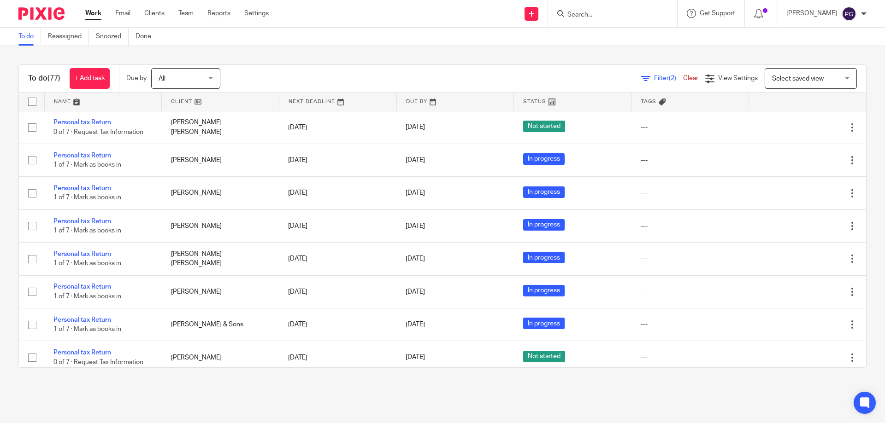
click at [130, 8] on div "Work Email Clients Team Reports Settings Work Email Clients Team Reports Settin…" at bounding box center [179, 13] width 206 height 27
click at [126, 5] on div "Work Email Clients Team Reports Settings Work Email Clients Team Reports Settin…" at bounding box center [179, 13] width 206 height 27
click at [126, 10] on link "Email" at bounding box center [122, 13] width 15 height 9
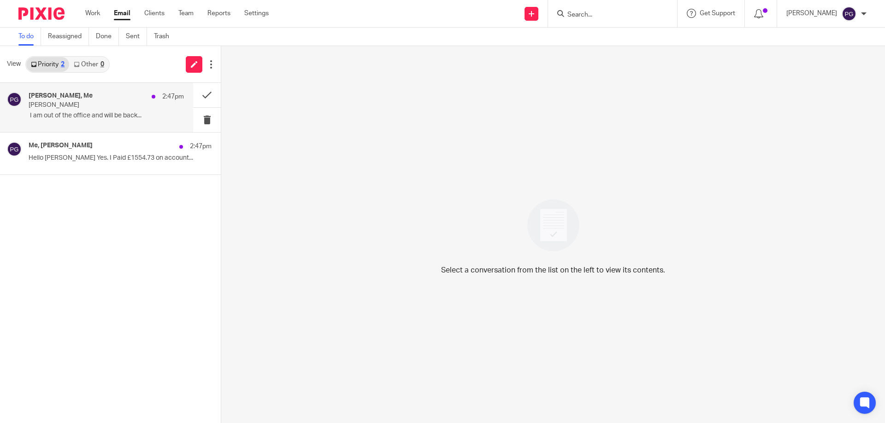
click at [90, 113] on p "﻿ I am out of the office and will be back..." at bounding box center [106, 116] width 155 height 8
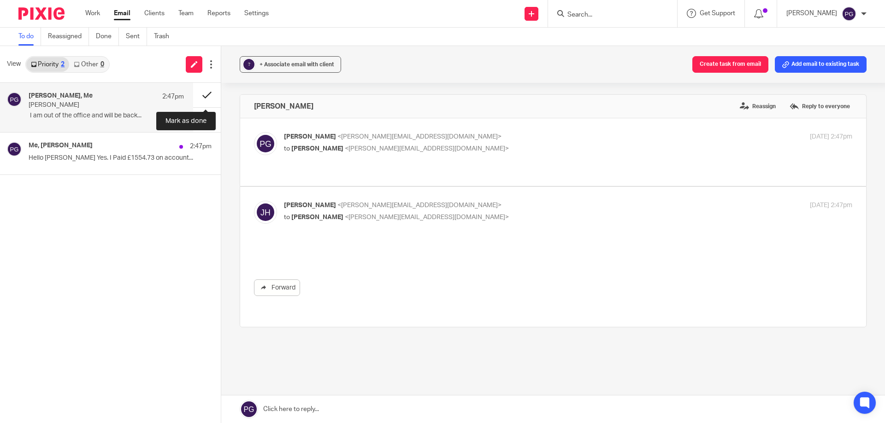
click at [194, 95] on button at bounding box center [207, 95] width 28 height 24
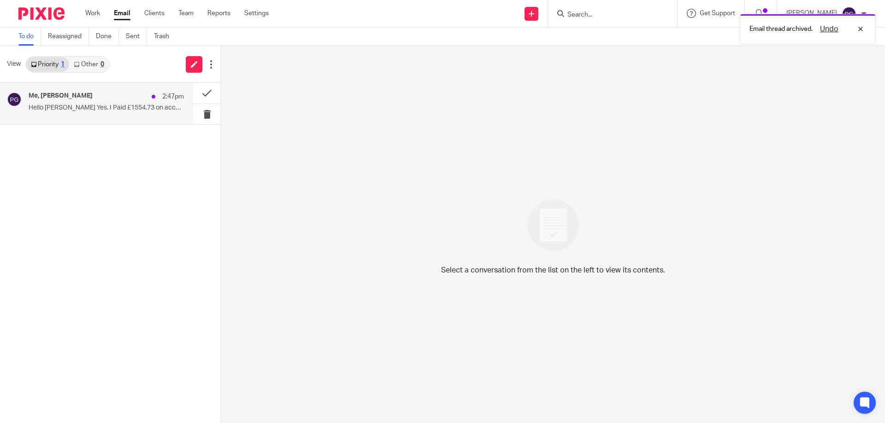
click at [152, 101] on div "2:47pm" at bounding box center [165, 96] width 37 height 9
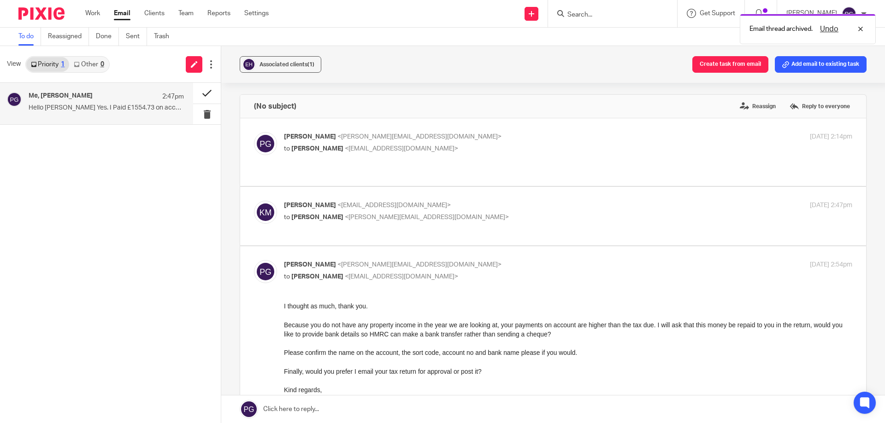
click at [210, 98] on button at bounding box center [207, 93] width 28 height 21
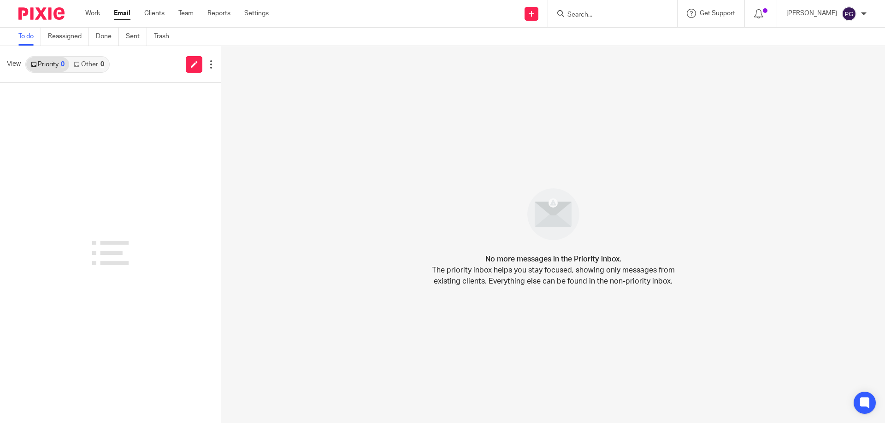
click at [600, 15] on input "Search" at bounding box center [607, 15] width 83 height 8
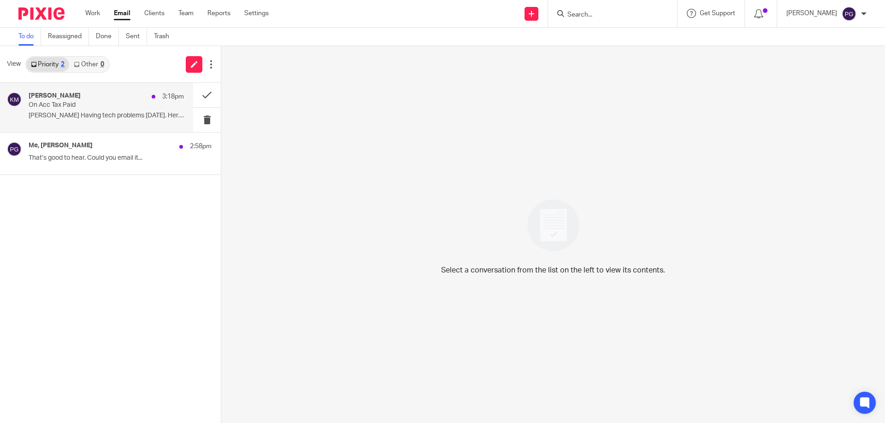
click at [107, 111] on div "[PERSON_NAME] 3:18pm On Acc Tax Paid [PERSON_NAME] Having tech problems [DATE].…" at bounding box center [106, 107] width 155 height 31
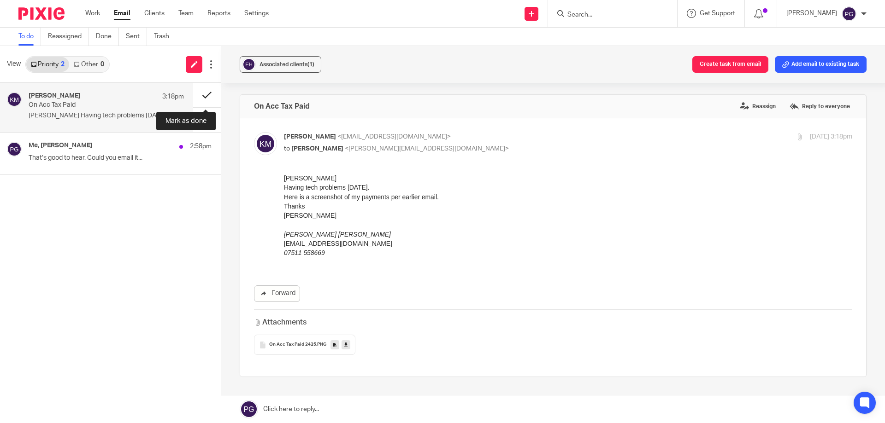
click at [208, 95] on button at bounding box center [207, 95] width 28 height 24
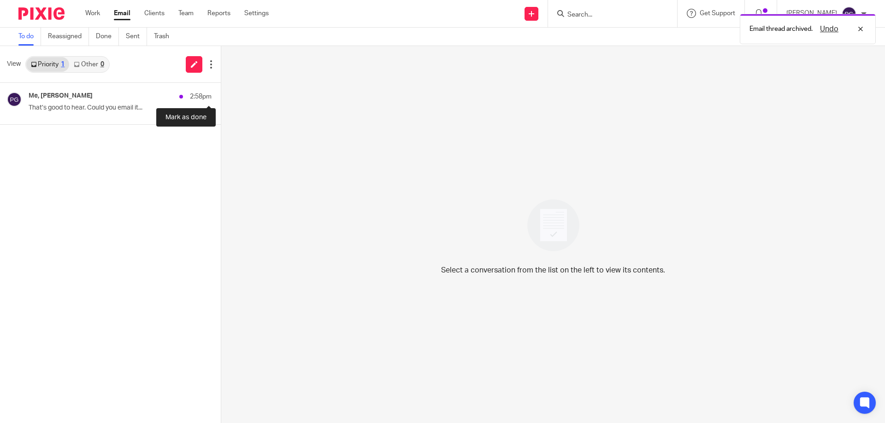
click at [221, 95] on button at bounding box center [224, 93] width 7 height 21
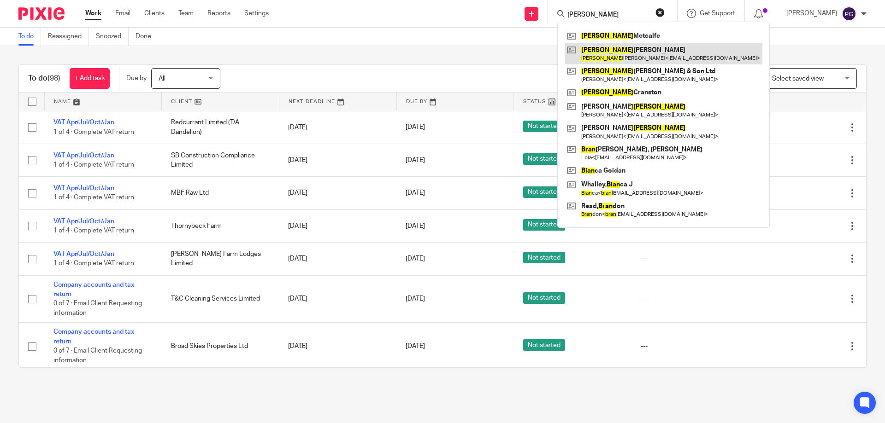
type input "[PERSON_NAME]"
click at [614, 51] on link at bounding box center [663, 53] width 198 height 21
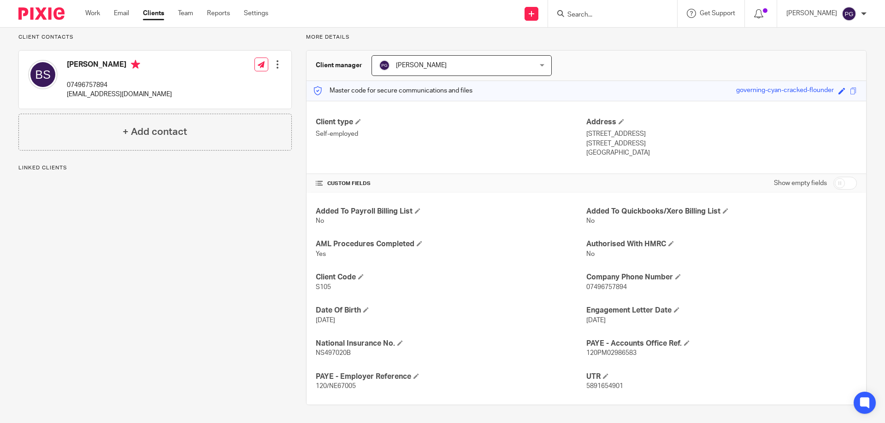
scroll to position [65, 0]
click at [317, 291] on p "S105" at bounding box center [451, 286] width 270 height 9
copy span "S105"
